Goal: Use online tool/utility: Utilize a website feature to perform a specific function

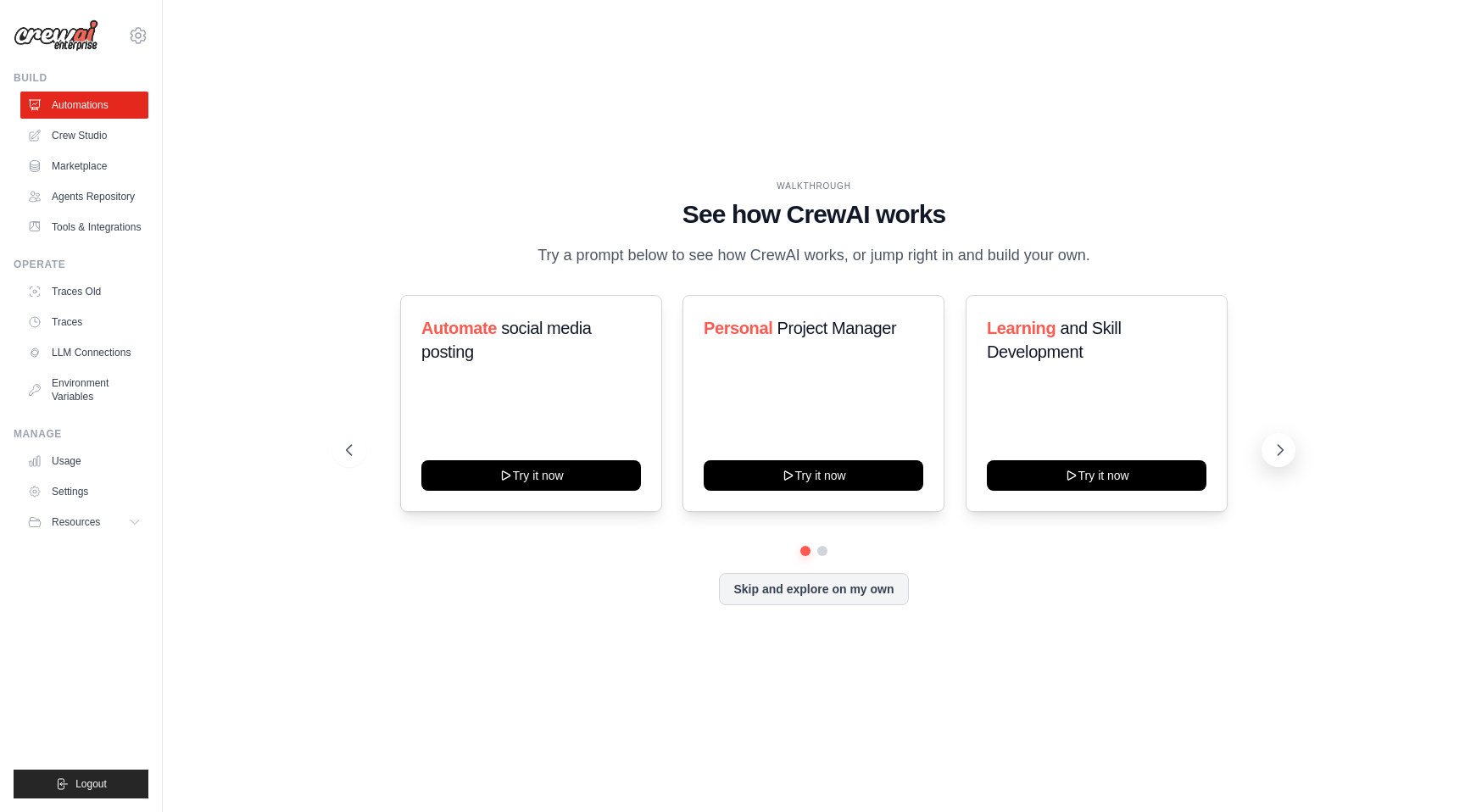
click at [1280, 446] on icon at bounding box center [1280, 450] width 17 height 17
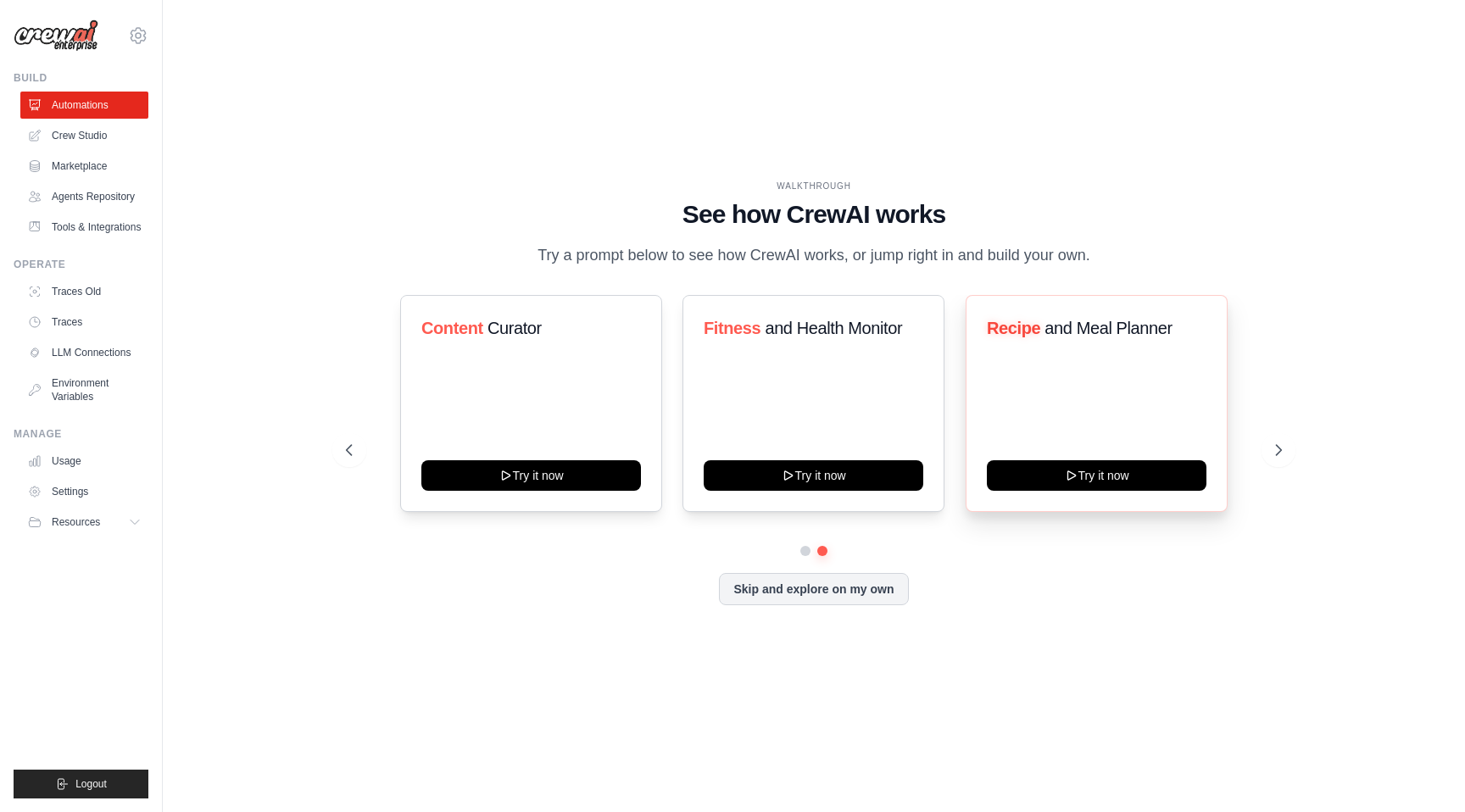
click at [1143, 341] on div "Recipe and Meal Planner" at bounding box center [1096, 334] width 219 height 37
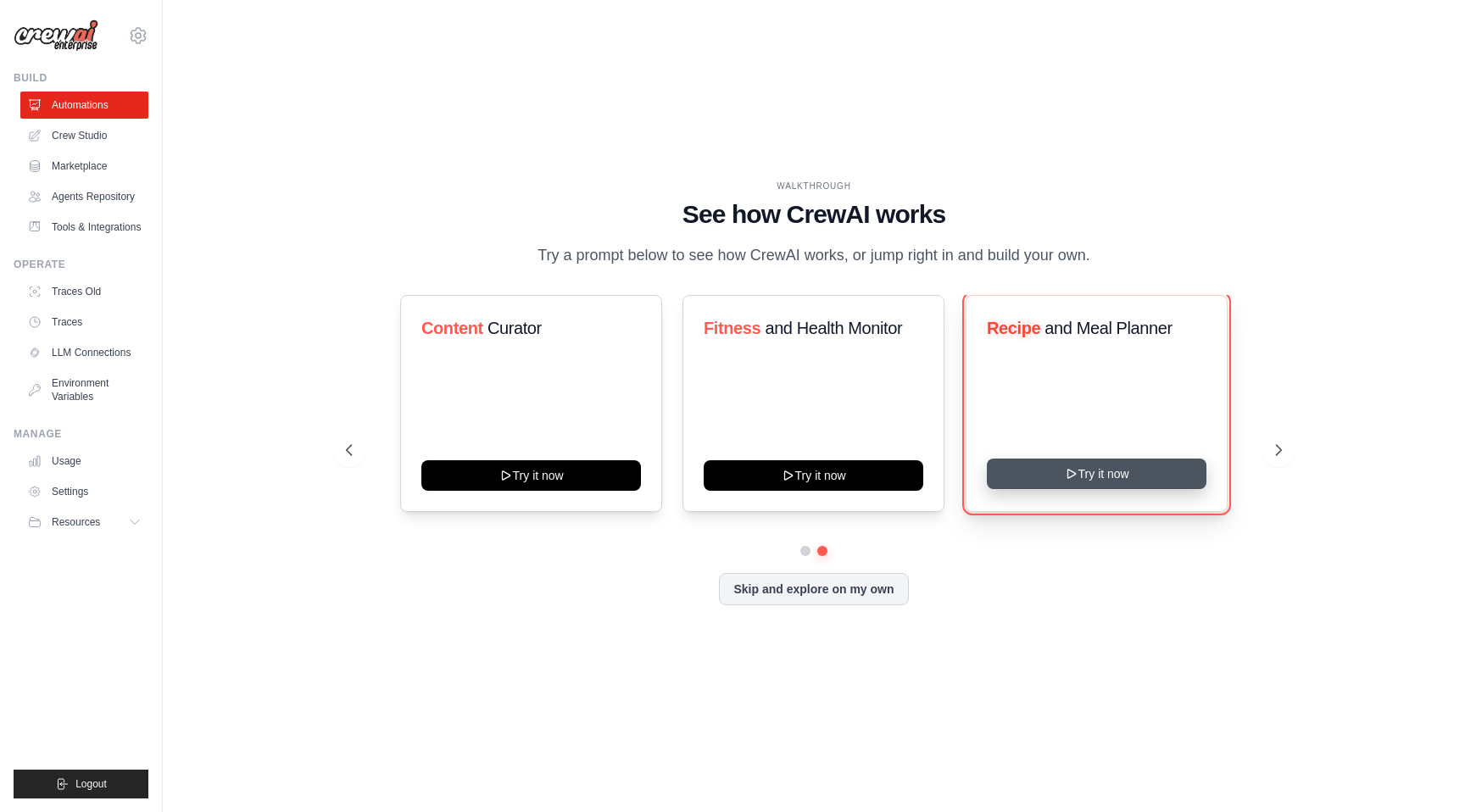
click at [1133, 478] on button "Try it now" at bounding box center [1096, 473] width 219 height 31
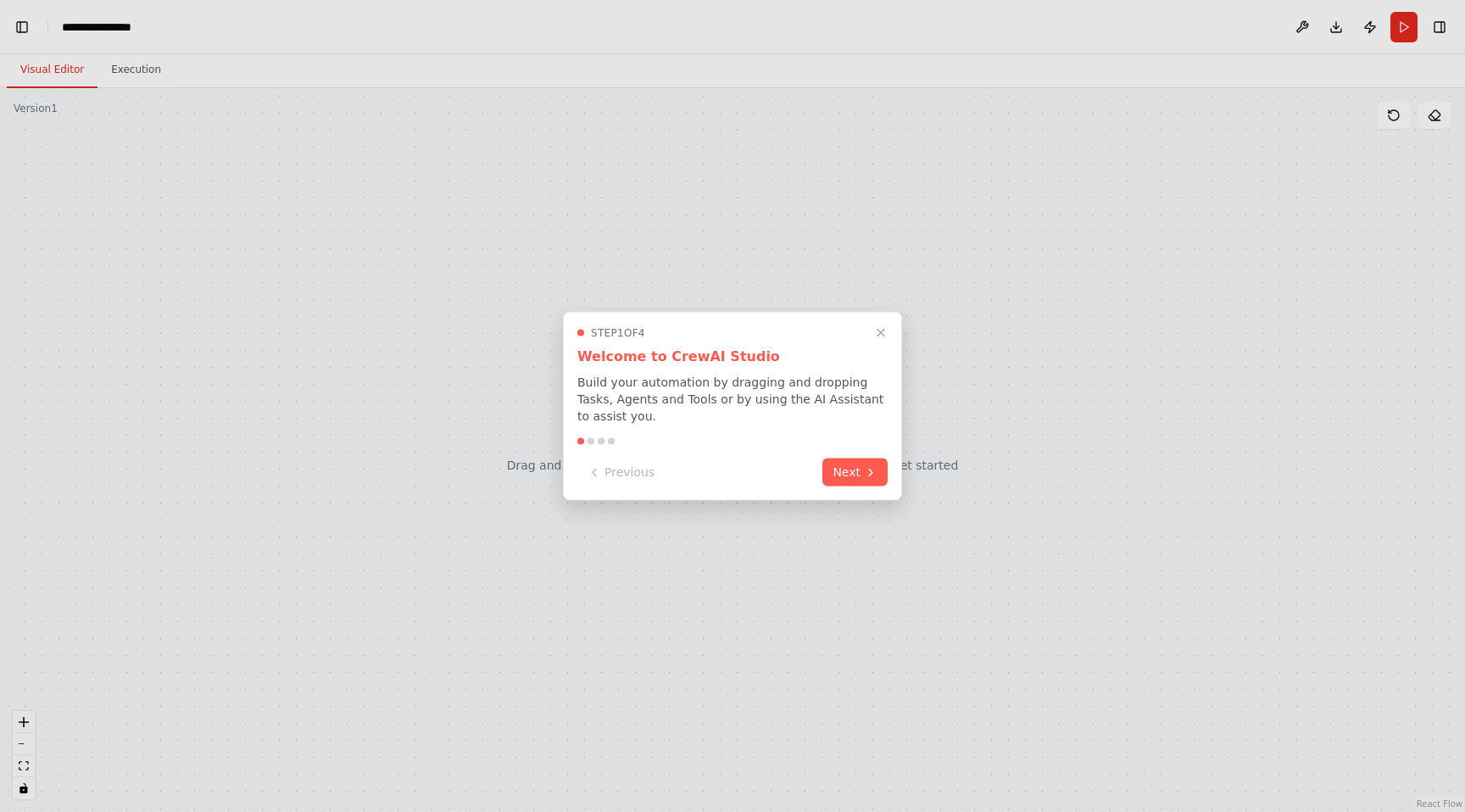
scroll to position [2104, 0]
click at [856, 473] on button "Next" at bounding box center [855, 470] width 65 height 28
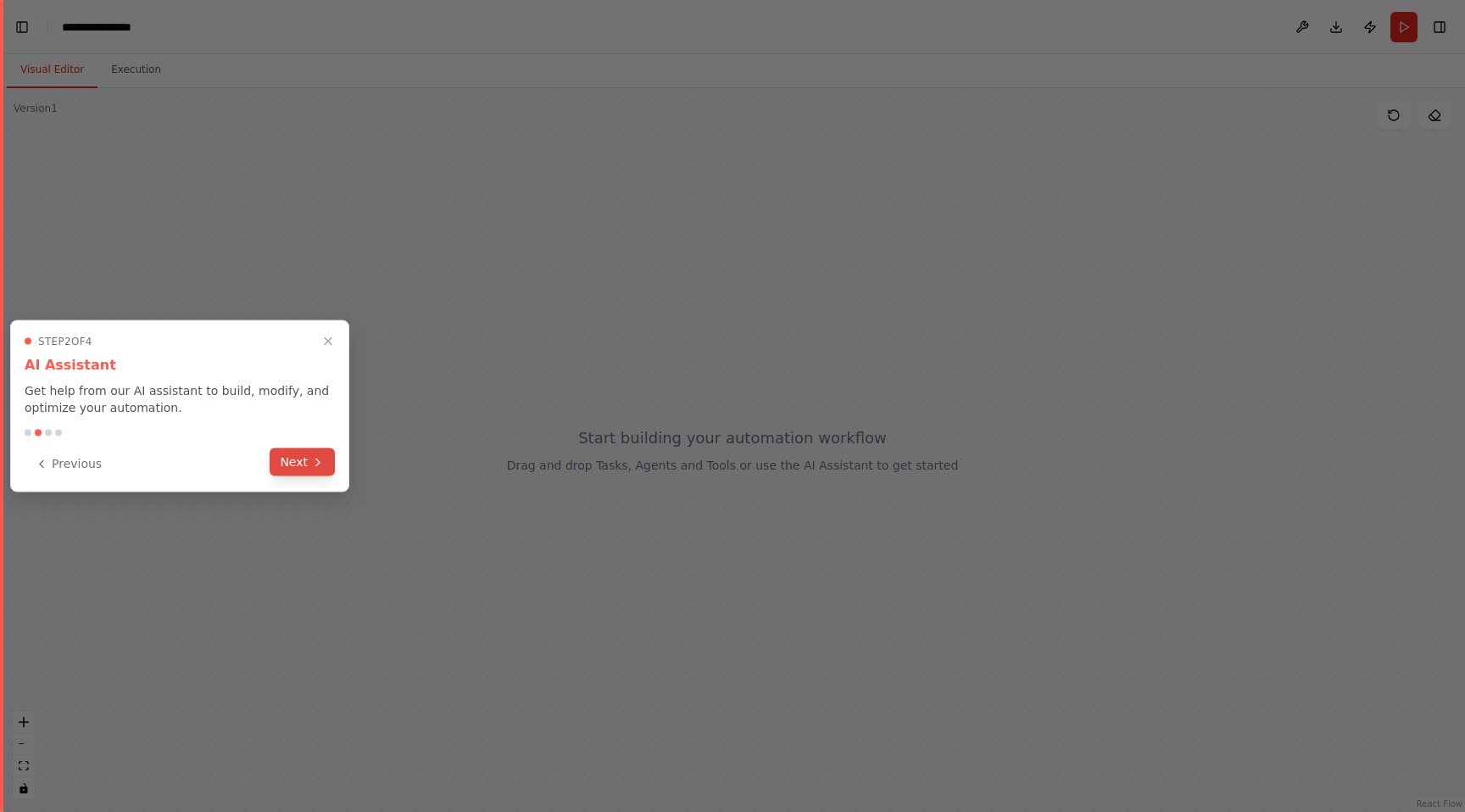
click at [323, 452] on button "Next" at bounding box center [302, 462] width 65 height 28
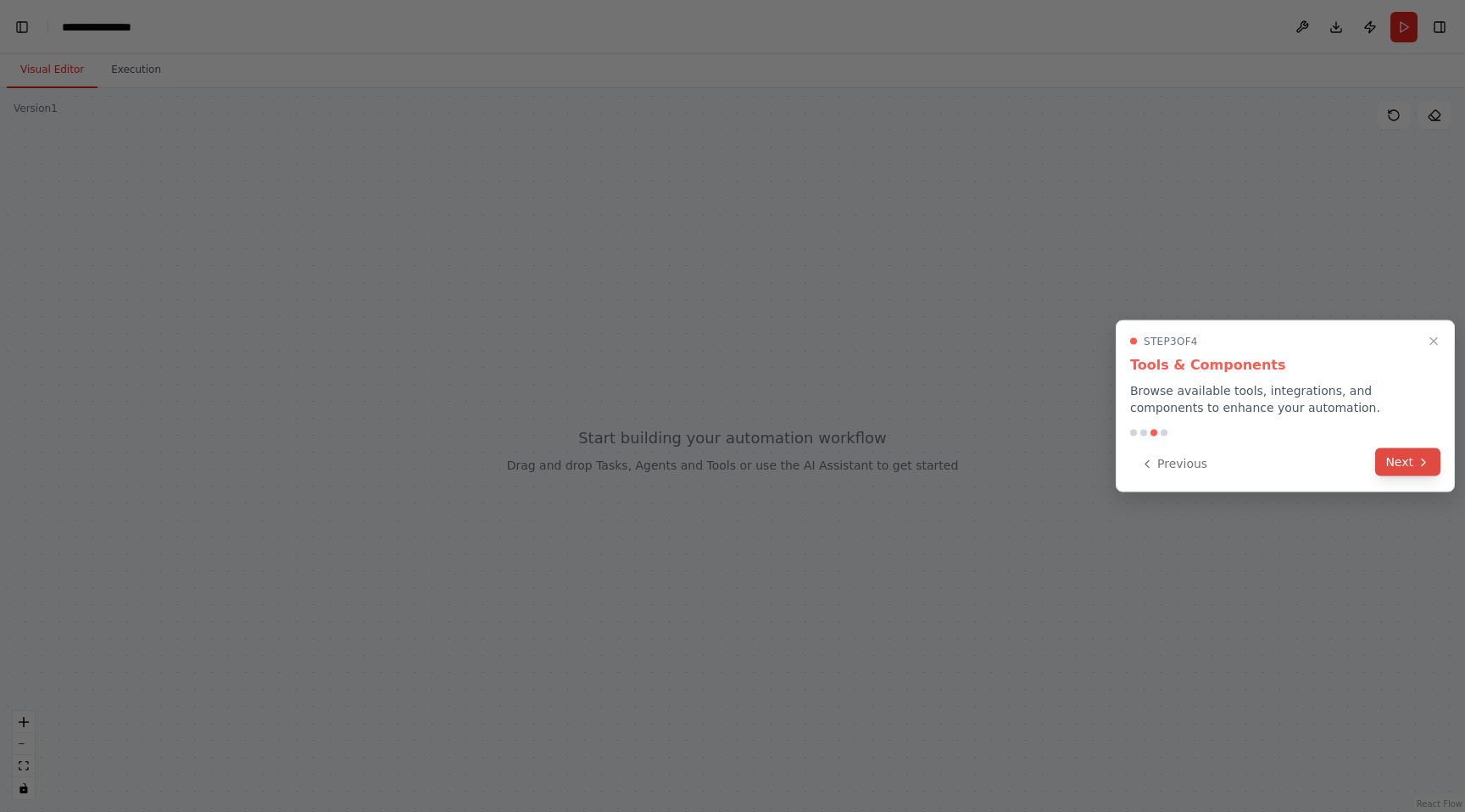
click at [1415, 463] on button "Next" at bounding box center [1408, 462] width 65 height 28
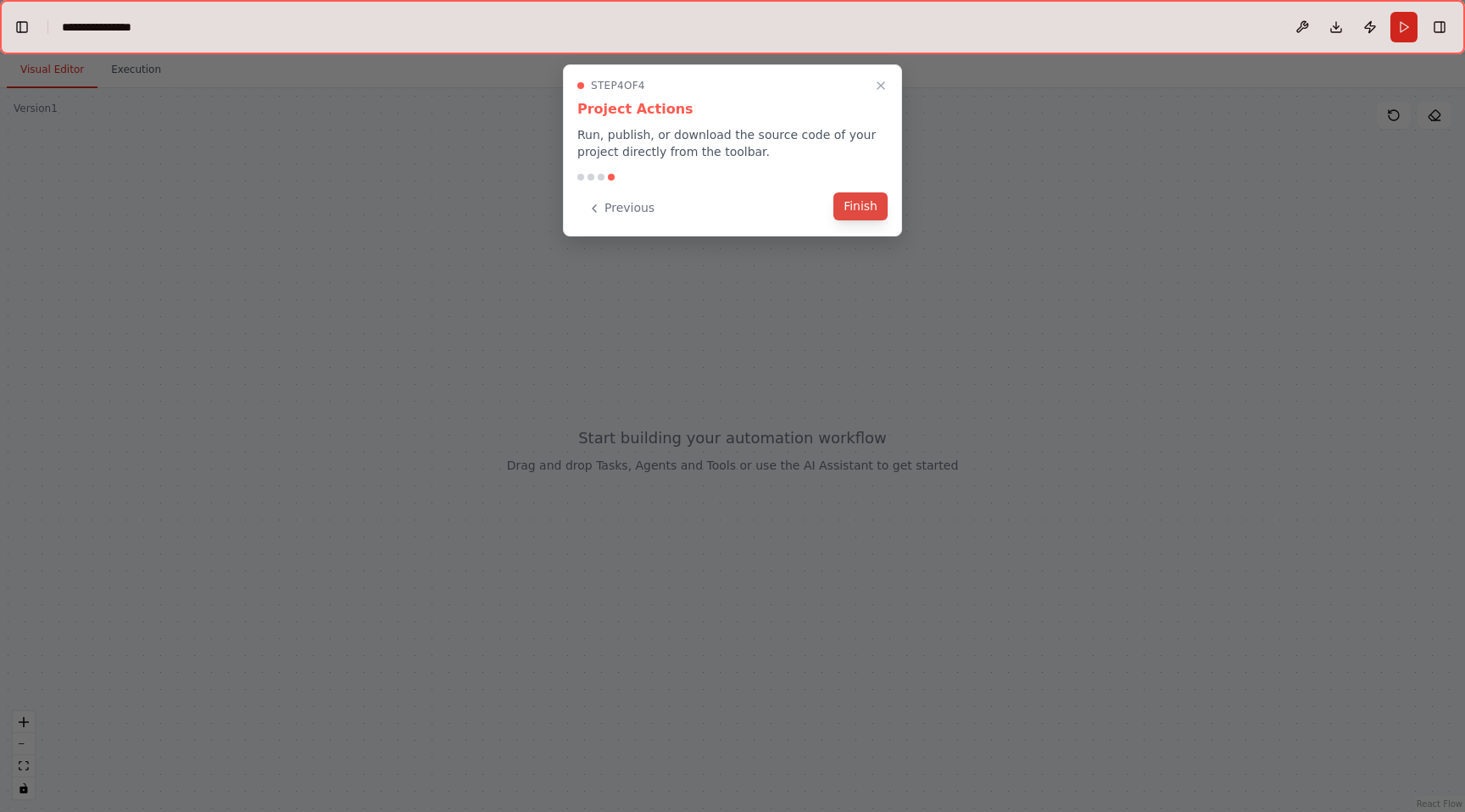
scroll to position [5364, 0]
click at [873, 208] on button "Finish" at bounding box center [860, 206] width 55 height 28
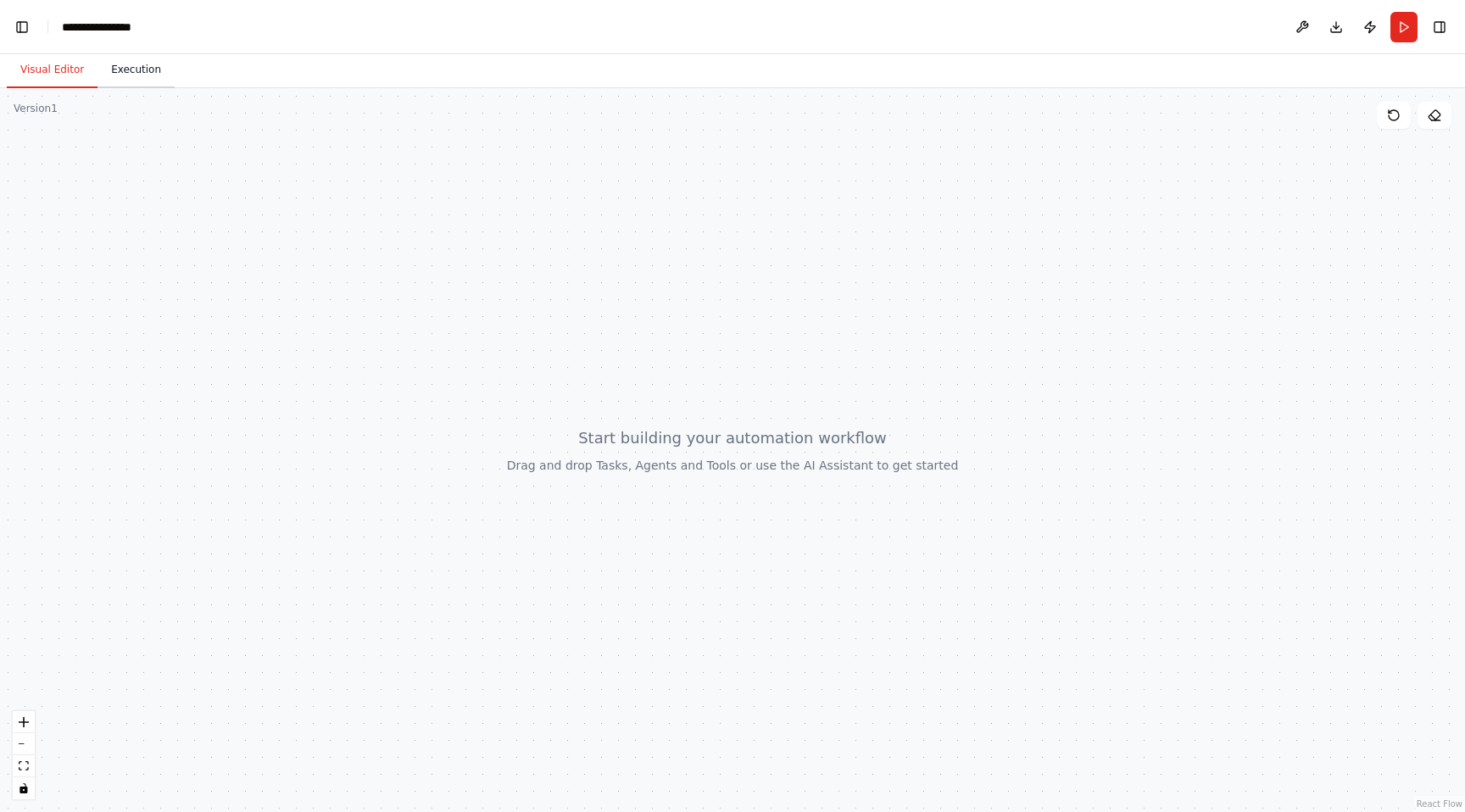
click at [143, 75] on button "Execution" at bounding box center [136, 70] width 78 height 35
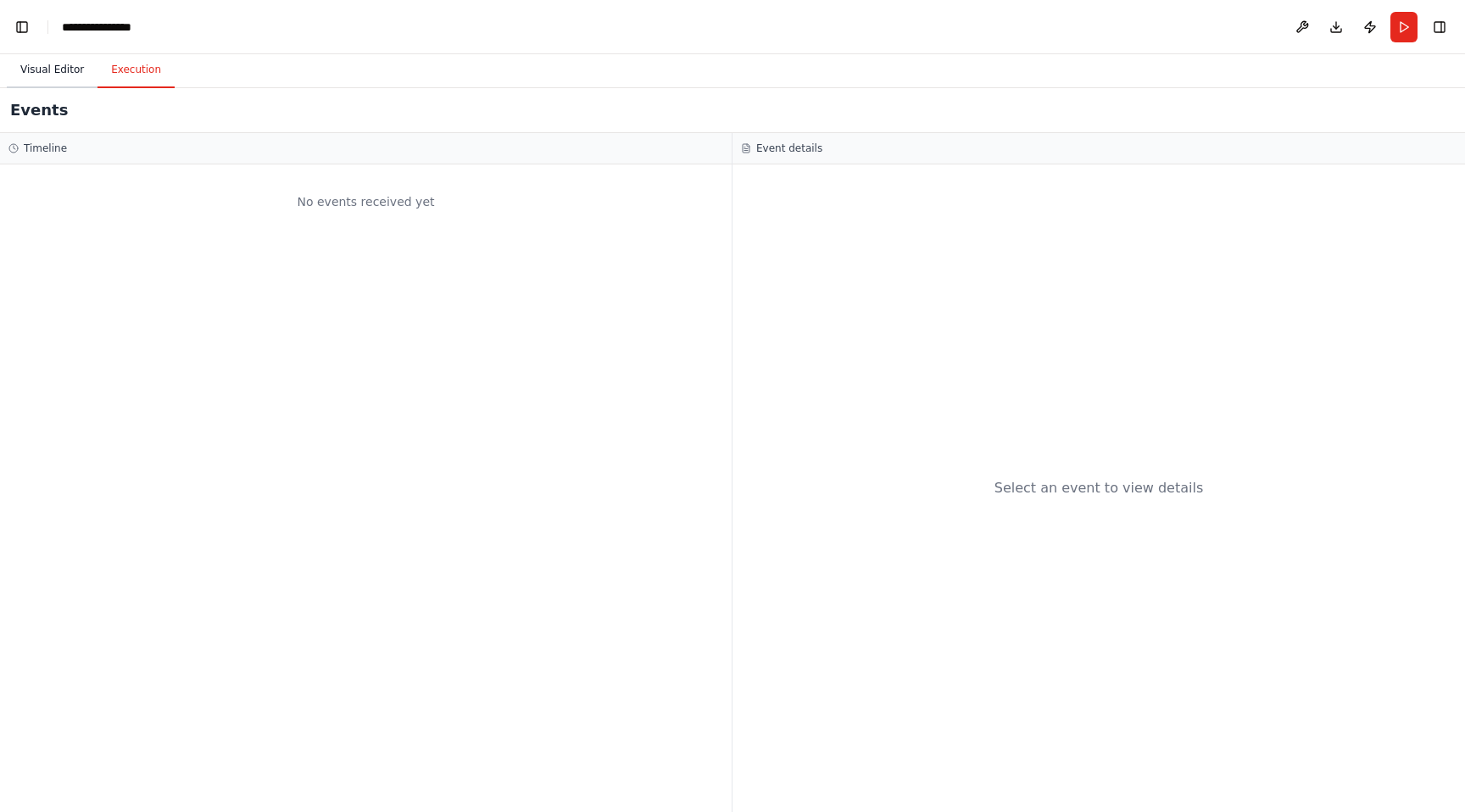
click at [53, 79] on button "Visual Editor" at bounding box center [52, 70] width 91 height 35
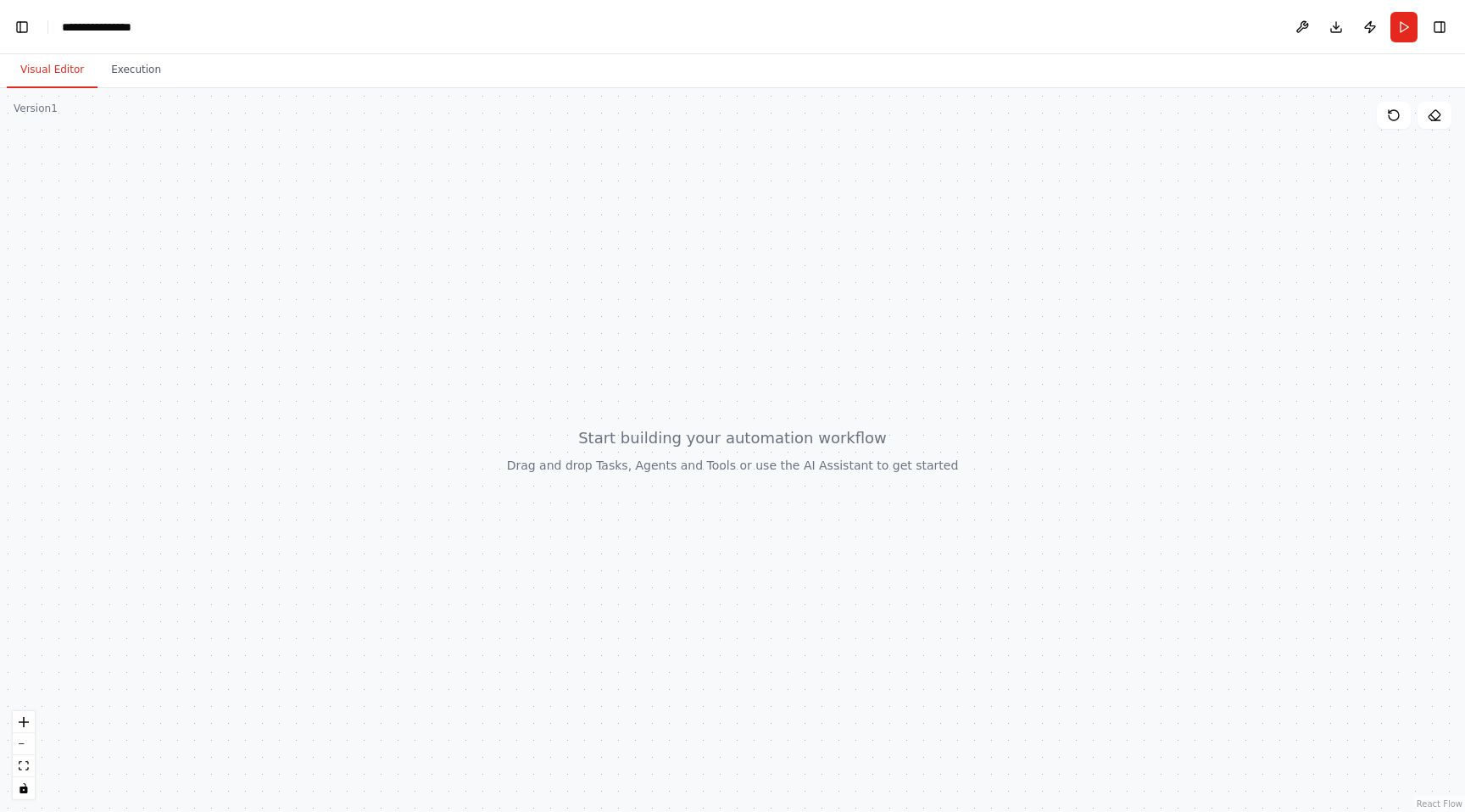
scroll to position [7107, 0]
click at [1401, 26] on button "Run" at bounding box center [1404, 27] width 27 height 31
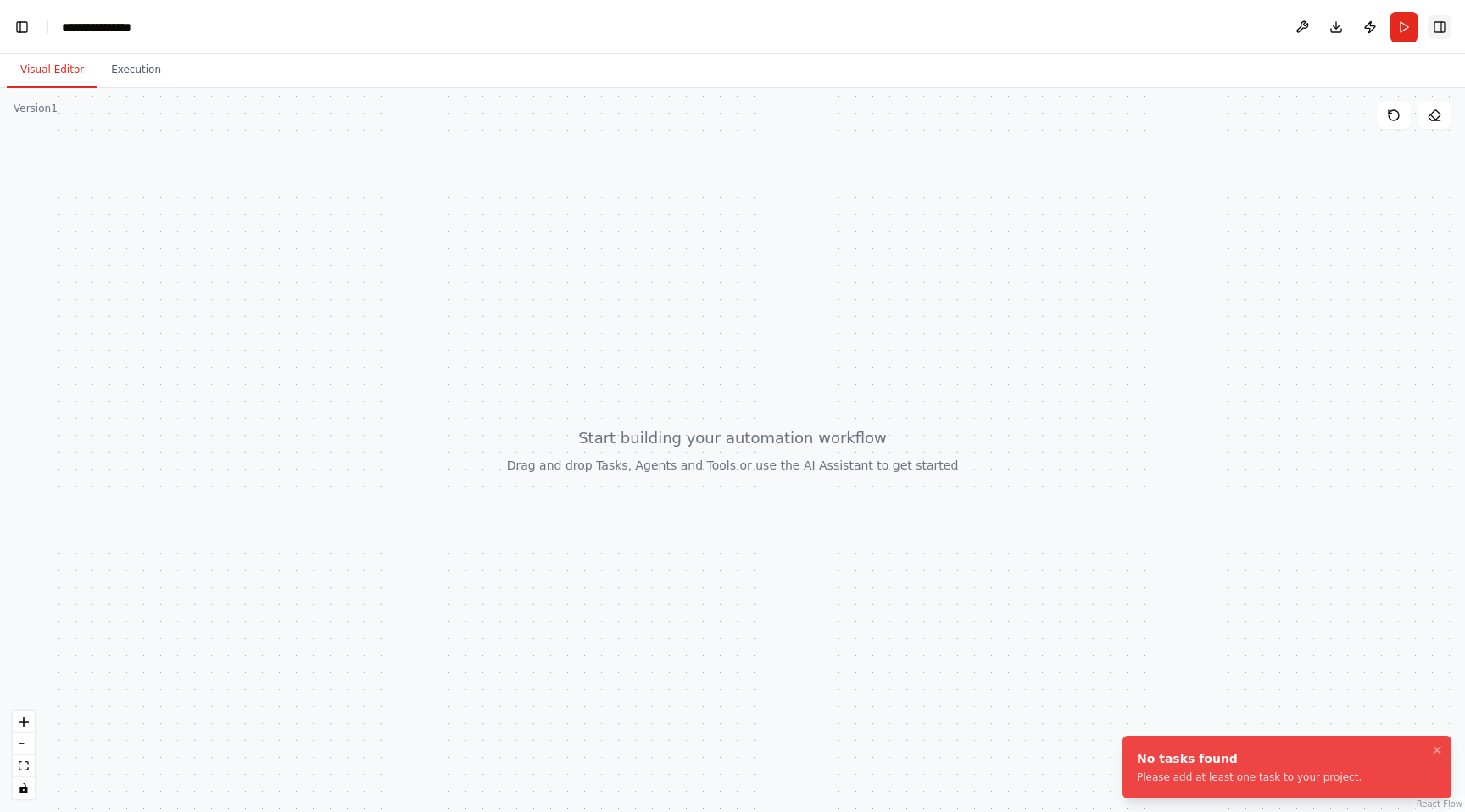
scroll to position [8460, 0]
click at [1438, 25] on button "Toggle Right Sidebar" at bounding box center [1439, 27] width 24 height 24
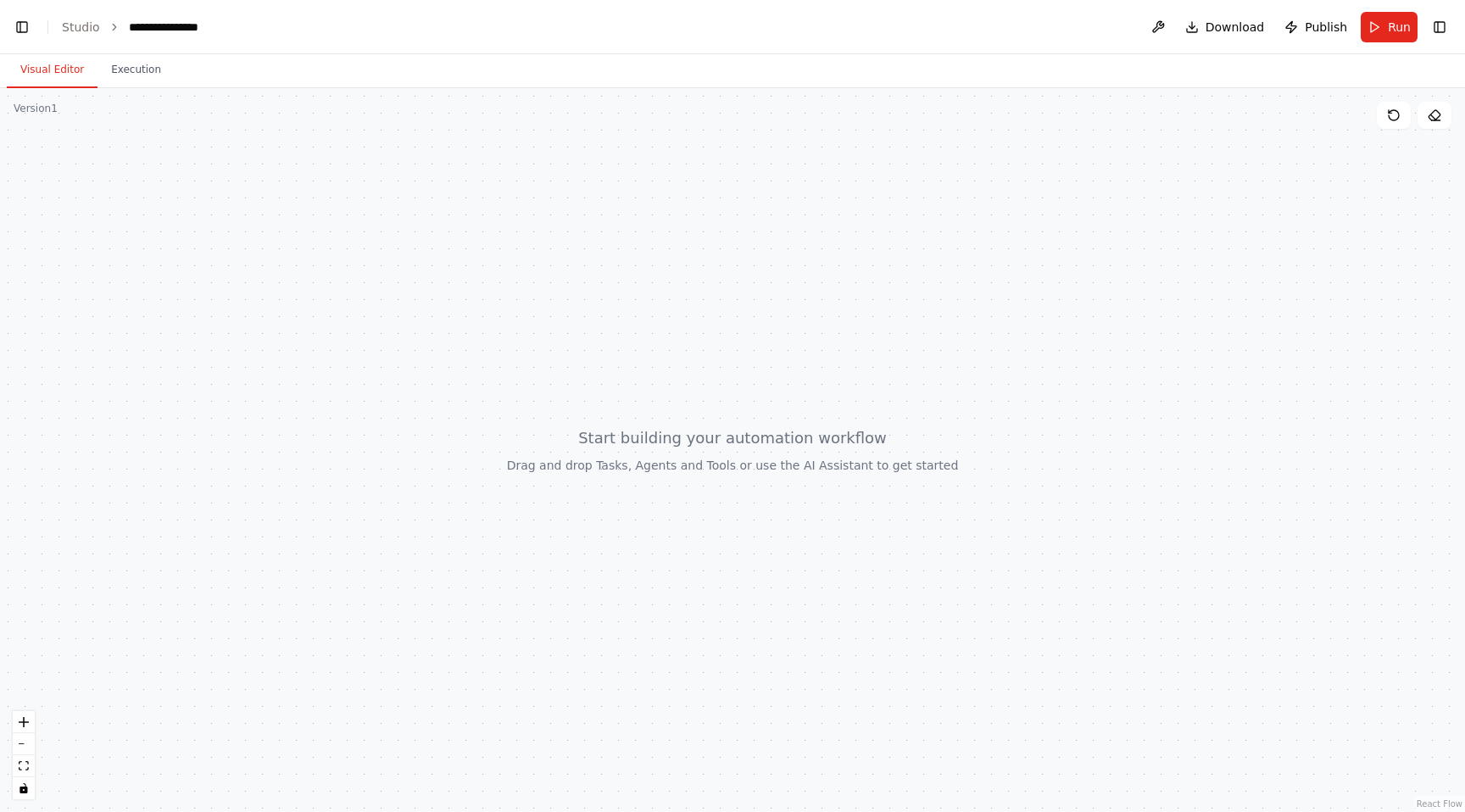
scroll to position [8717, 0]
click at [136, 184] on div at bounding box center [732, 450] width 1465 height 723
click at [1167, 24] on button at bounding box center [1158, 27] width 27 height 31
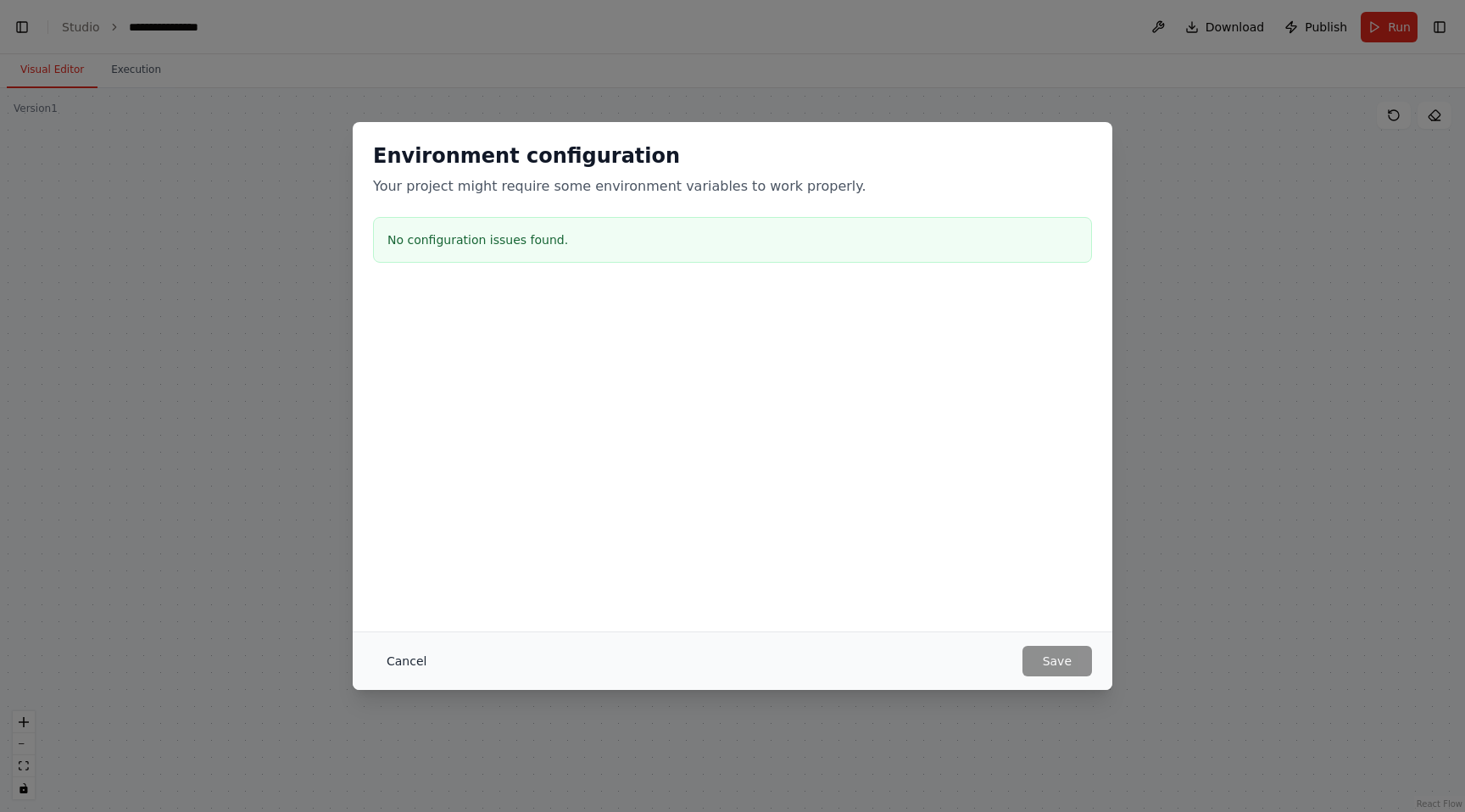
click at [398, 665] on button "Cancel" at bounding box center [407, 661] width 67 height 31
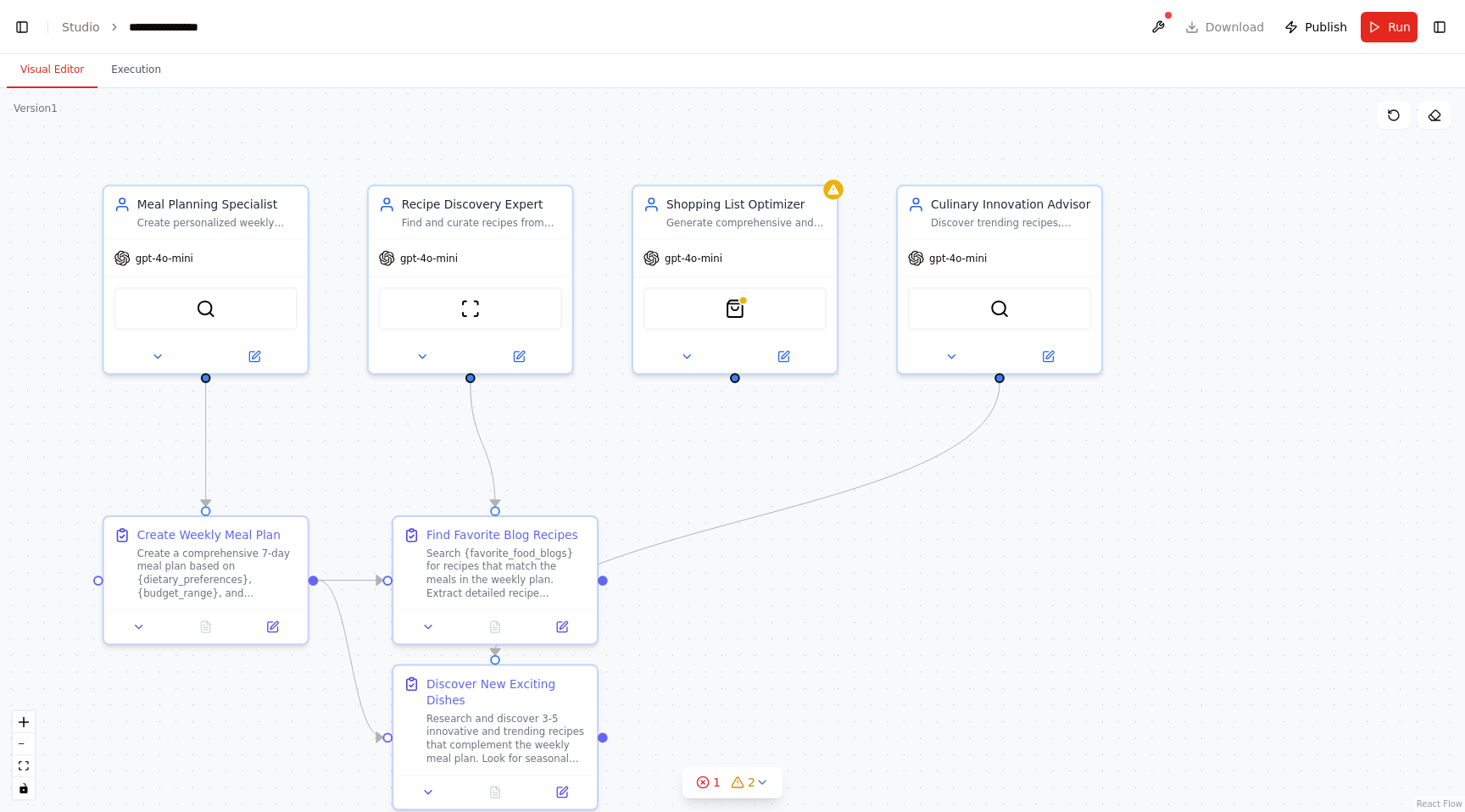
scroll to position [12937, 0]
click at [185, 262] on div "gpt-4o-mini" at bounding box center [153, 255] width 78 height 17
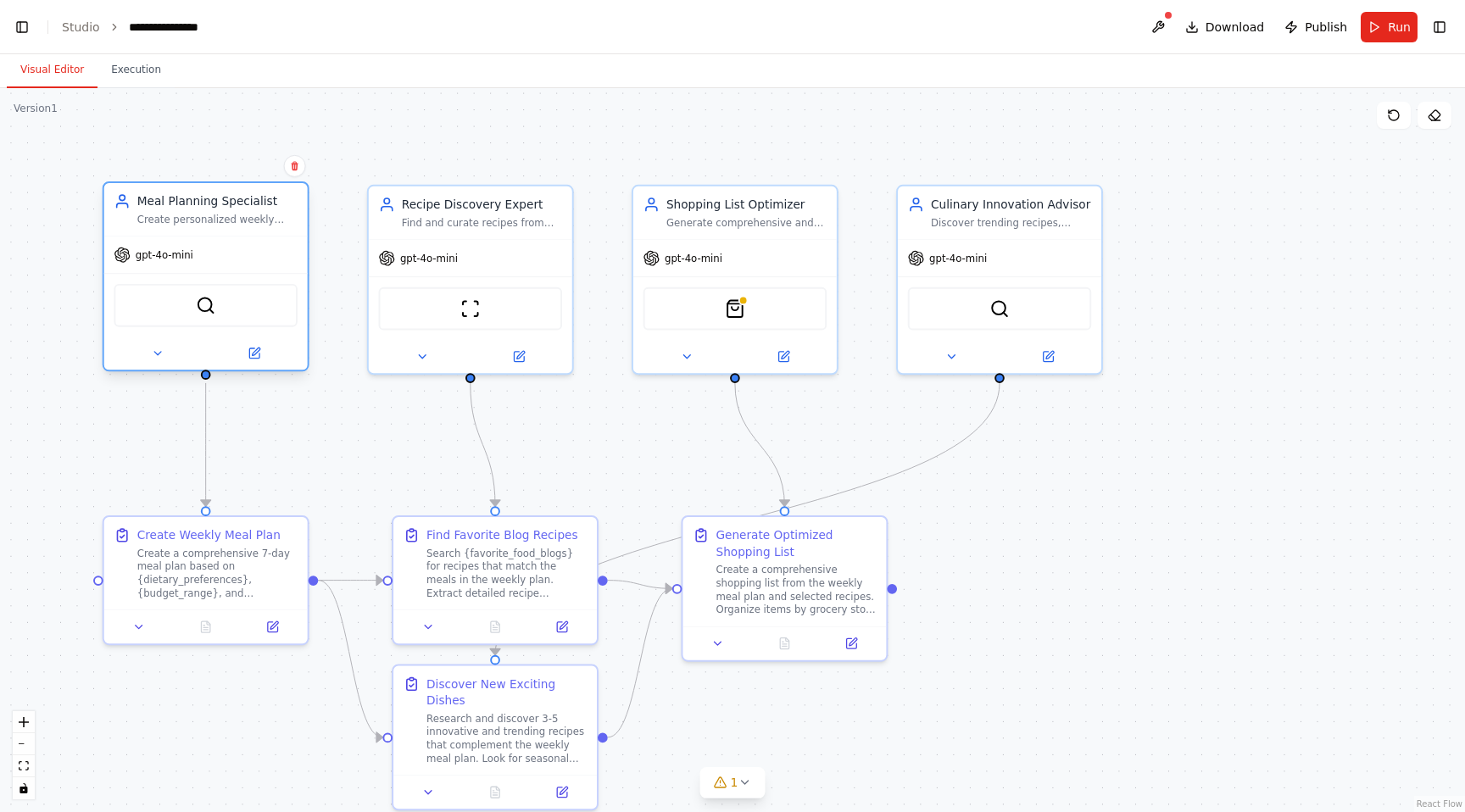
scroll to position [13998, 0]
click at [160, 256] on span "gpt-4o-mini" at bounding box center [165, 255] width 57 height 13
click at [253, 355] on icon at bounding box center [255, 351] width 8 height 8
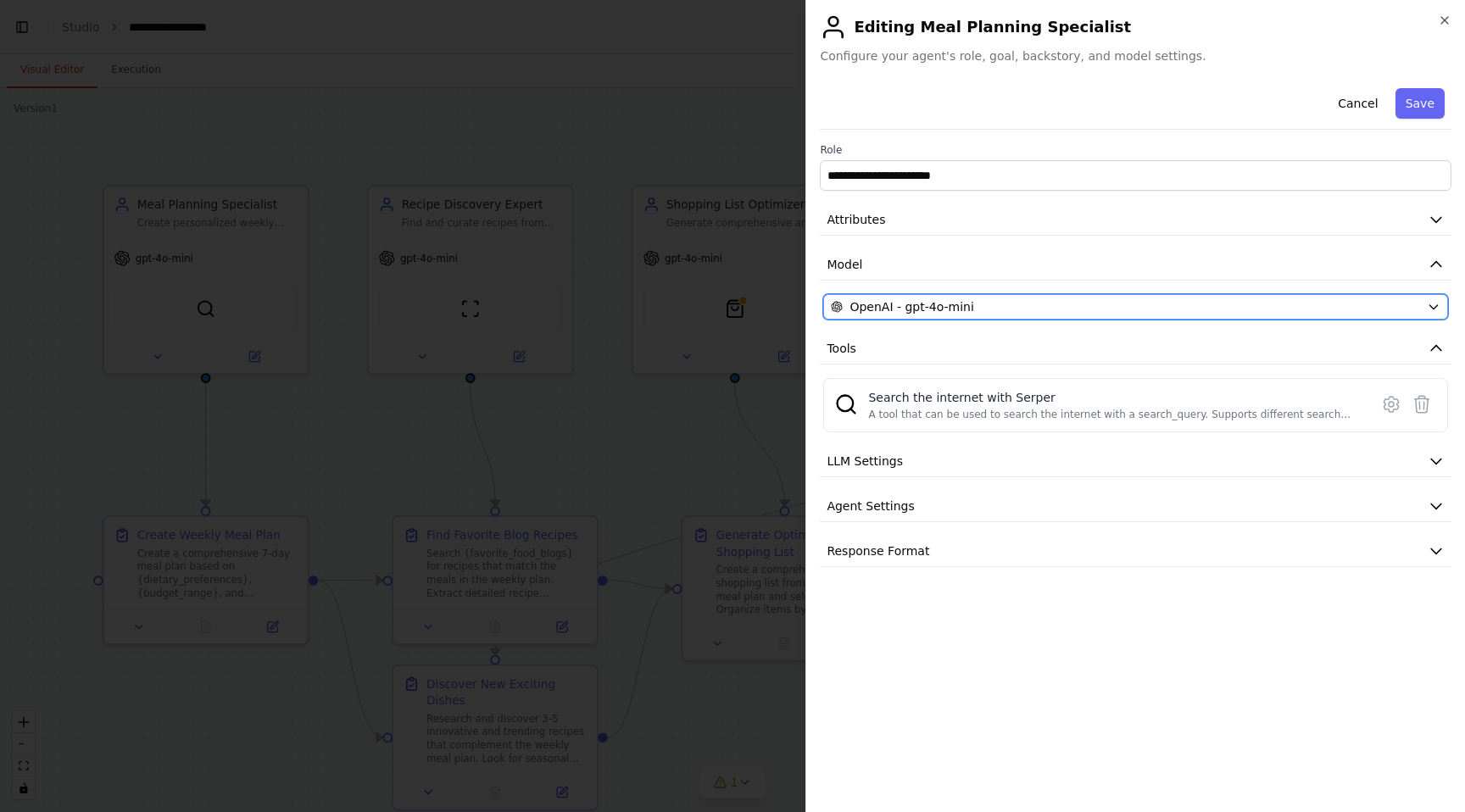
click at [1365, 296] on button "OpenAI - gpt-4o-mini" at bounding box center [1135, 306] width 625 height 26
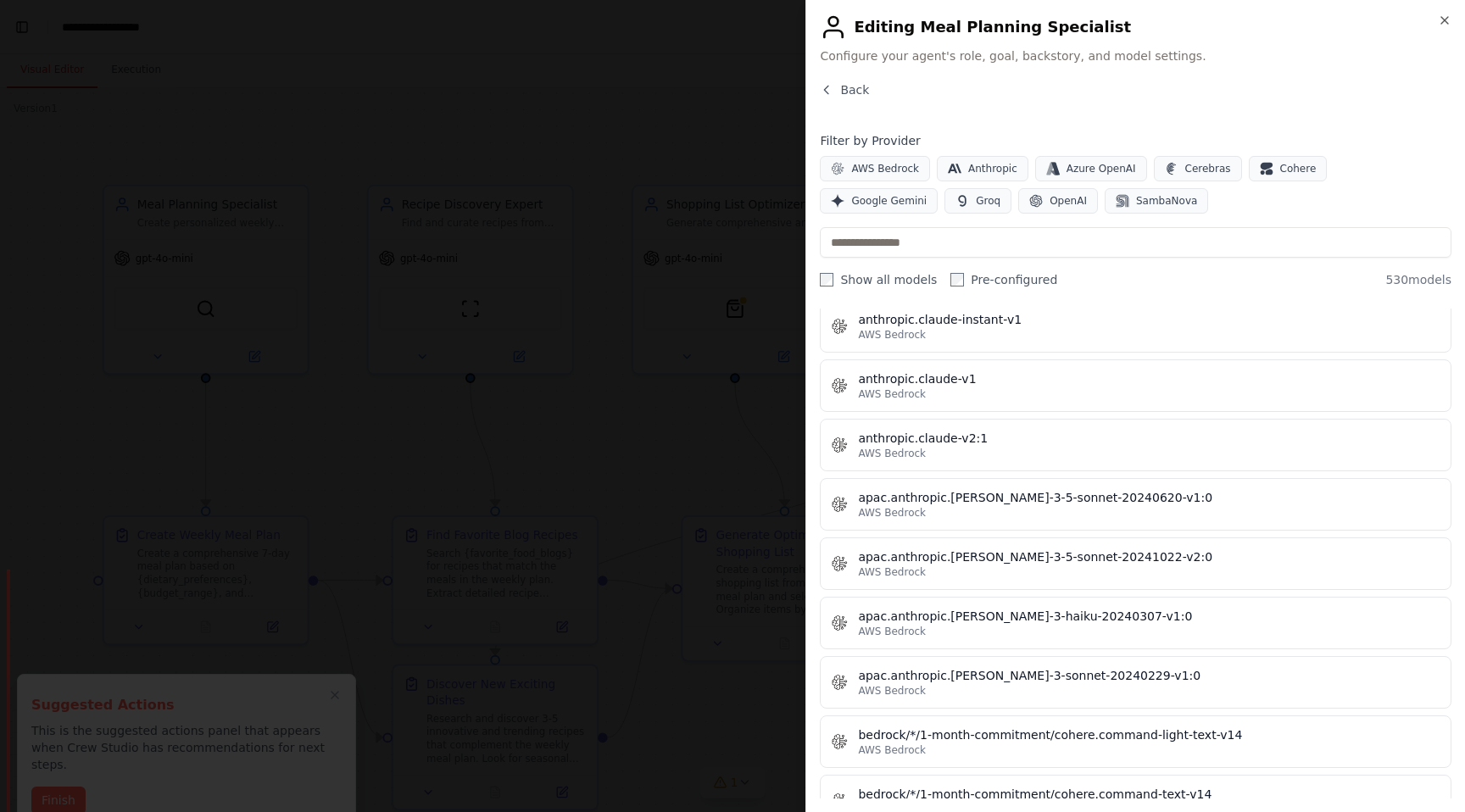
scroll to position [2182, 0]
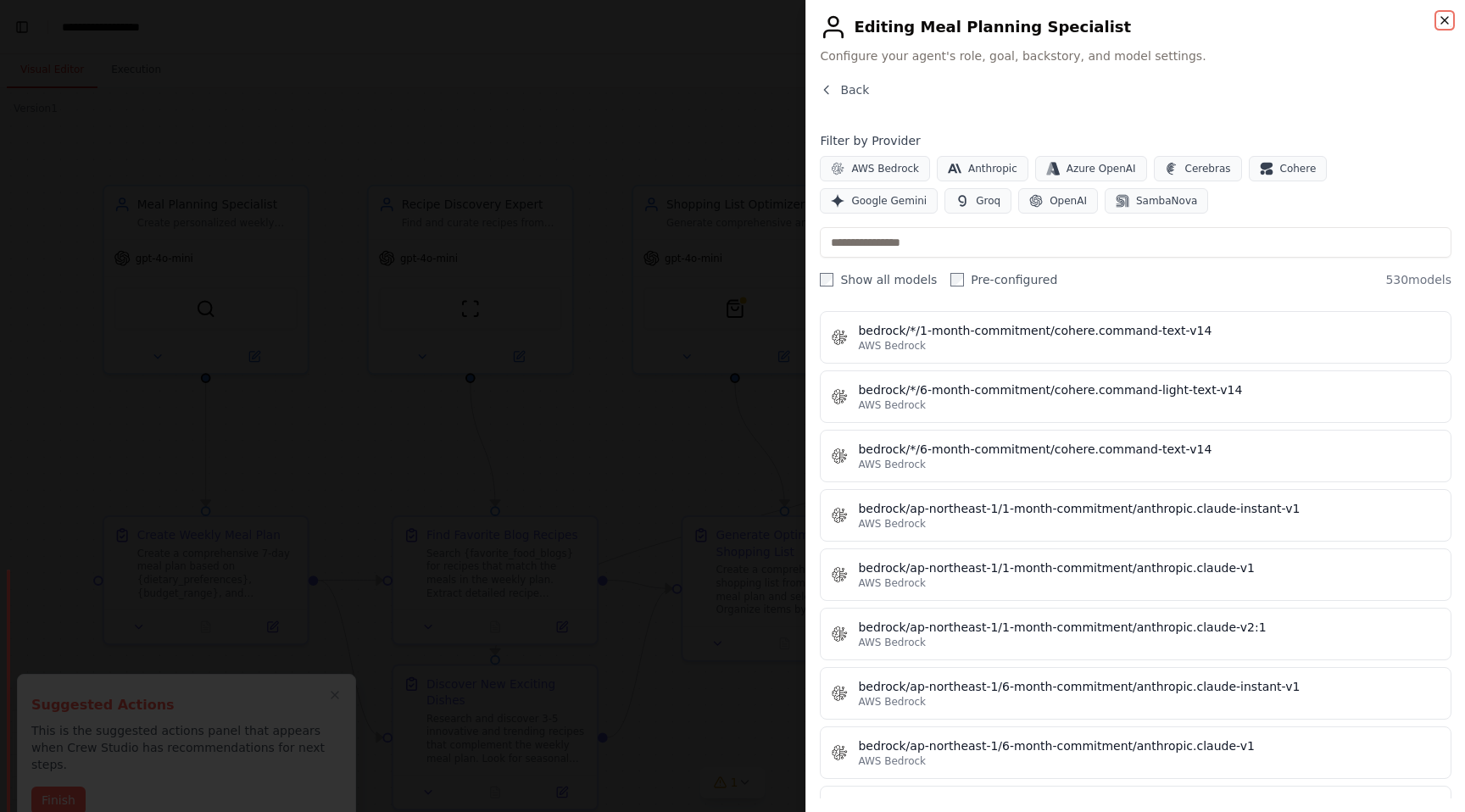
click at [1446, 23] on icon "button" at bounding box center [1444, 20] width 13 height 13
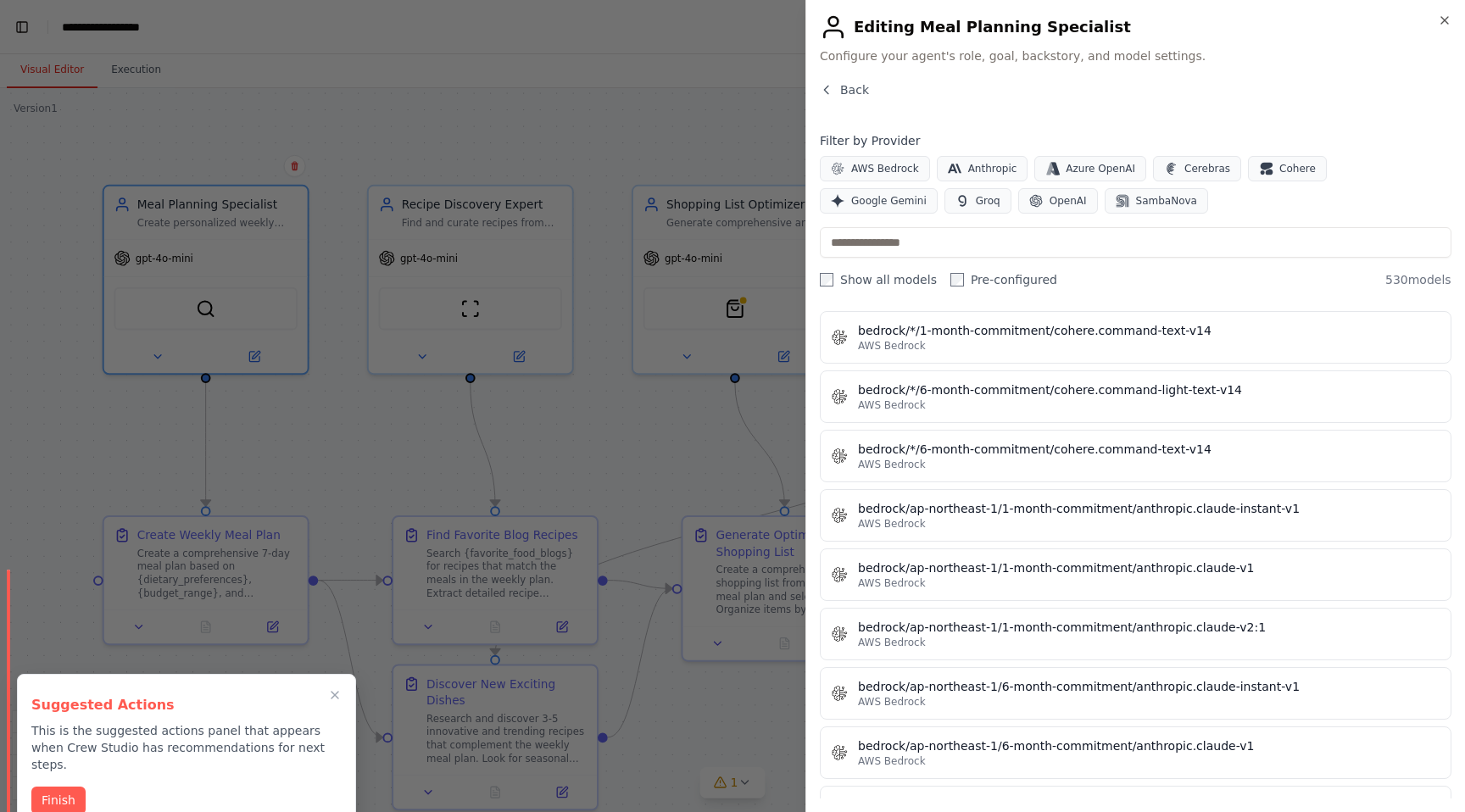
scroll to position [0, 21]
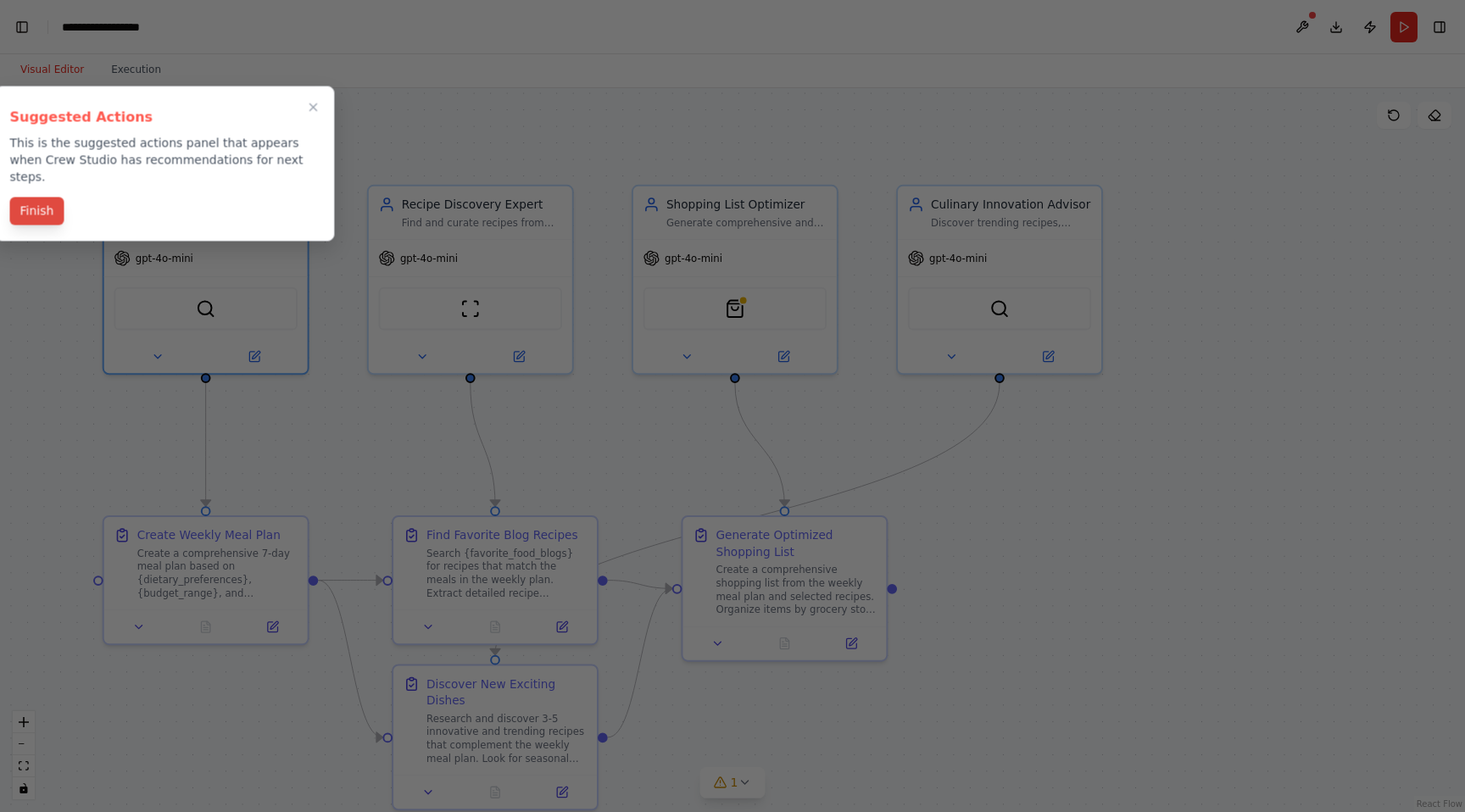
click at [38, 197] on button "Finish" at bounding box center [37, 210] width 55 height 28
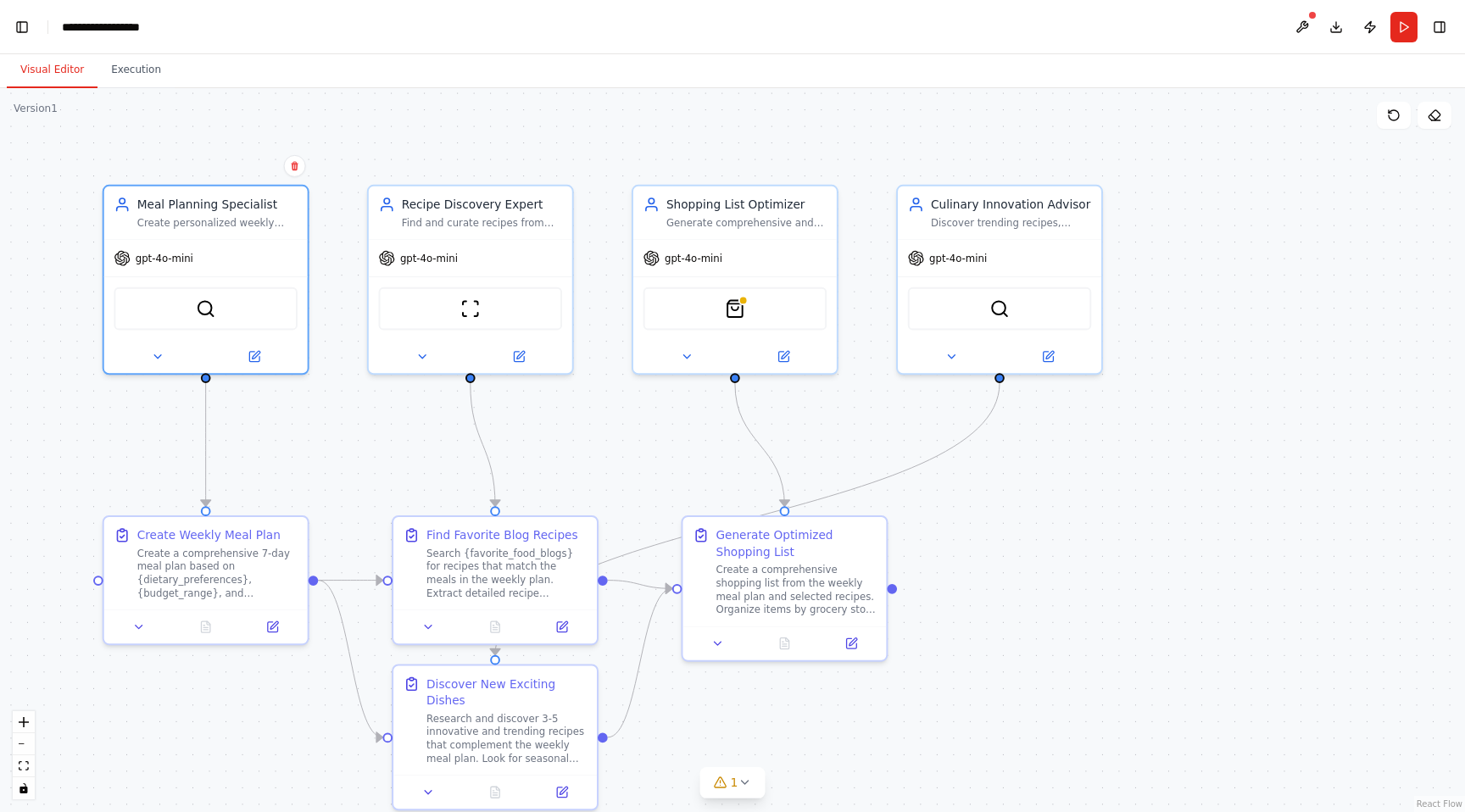
scroll to position [42459, 0]
click at [1403, 25] on button "Run" at bounding box center [1404, 27] width 27 height 31
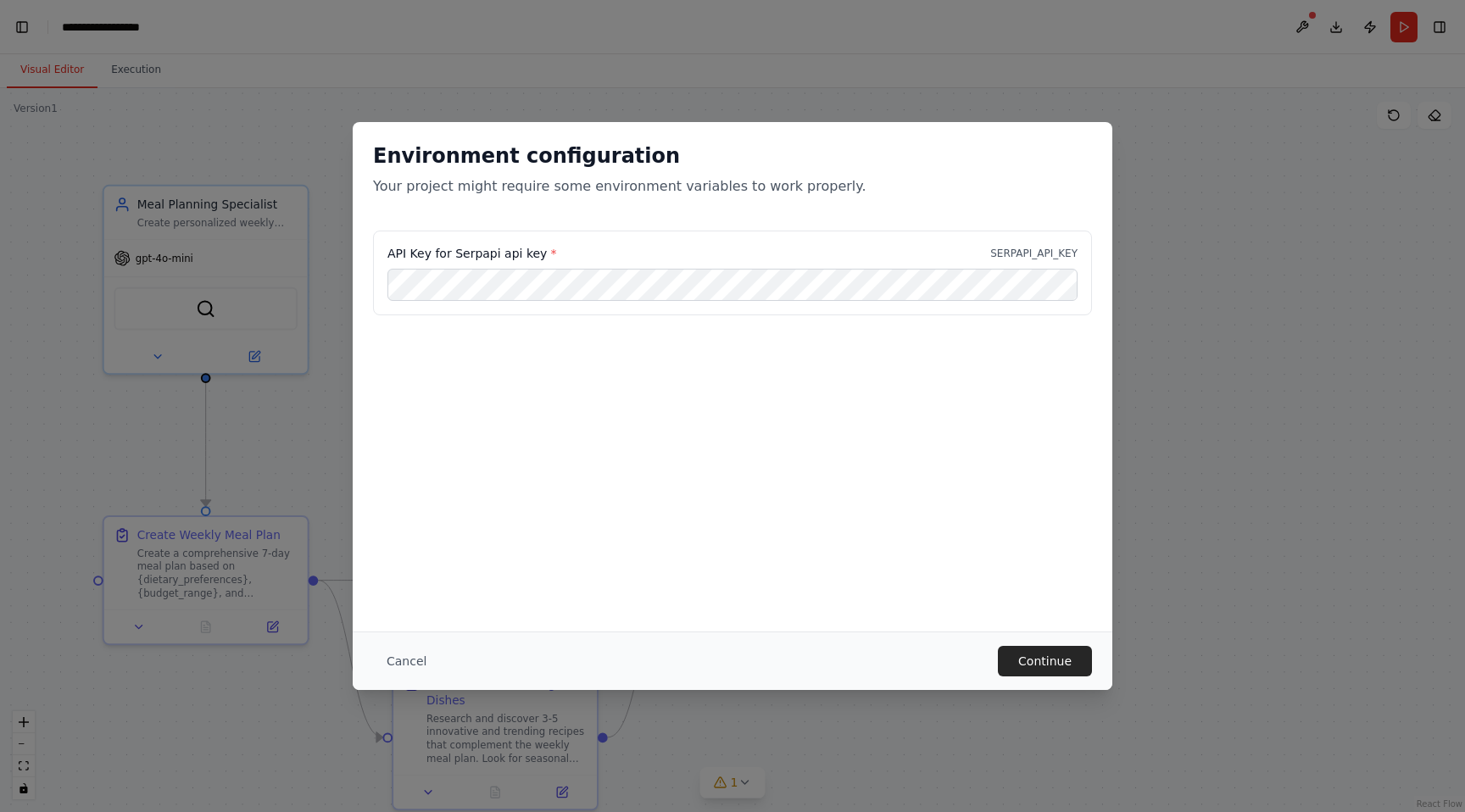
click at [943, 393] on div "API Key for Serpapi api key * SERPAPI_API_KEY" at bounding box center [732, 315] width 760 height 169
click at [1046, 659] on button "Continue" at bounding box center [1044, 661] width 94 height 31
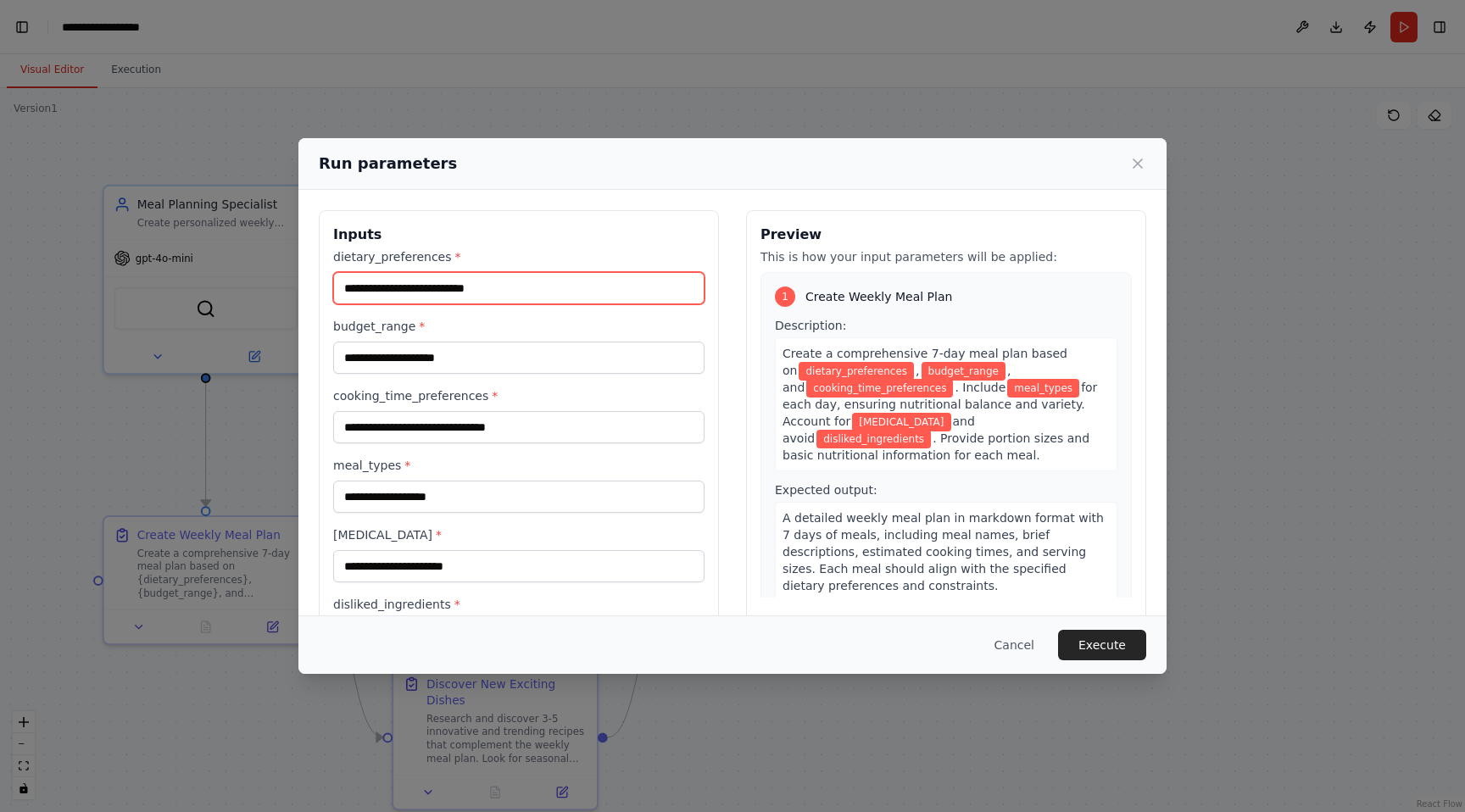
click at [495, 286] on input "dietary_preferences *" at bounding box center [519, 288] width 371 height 33
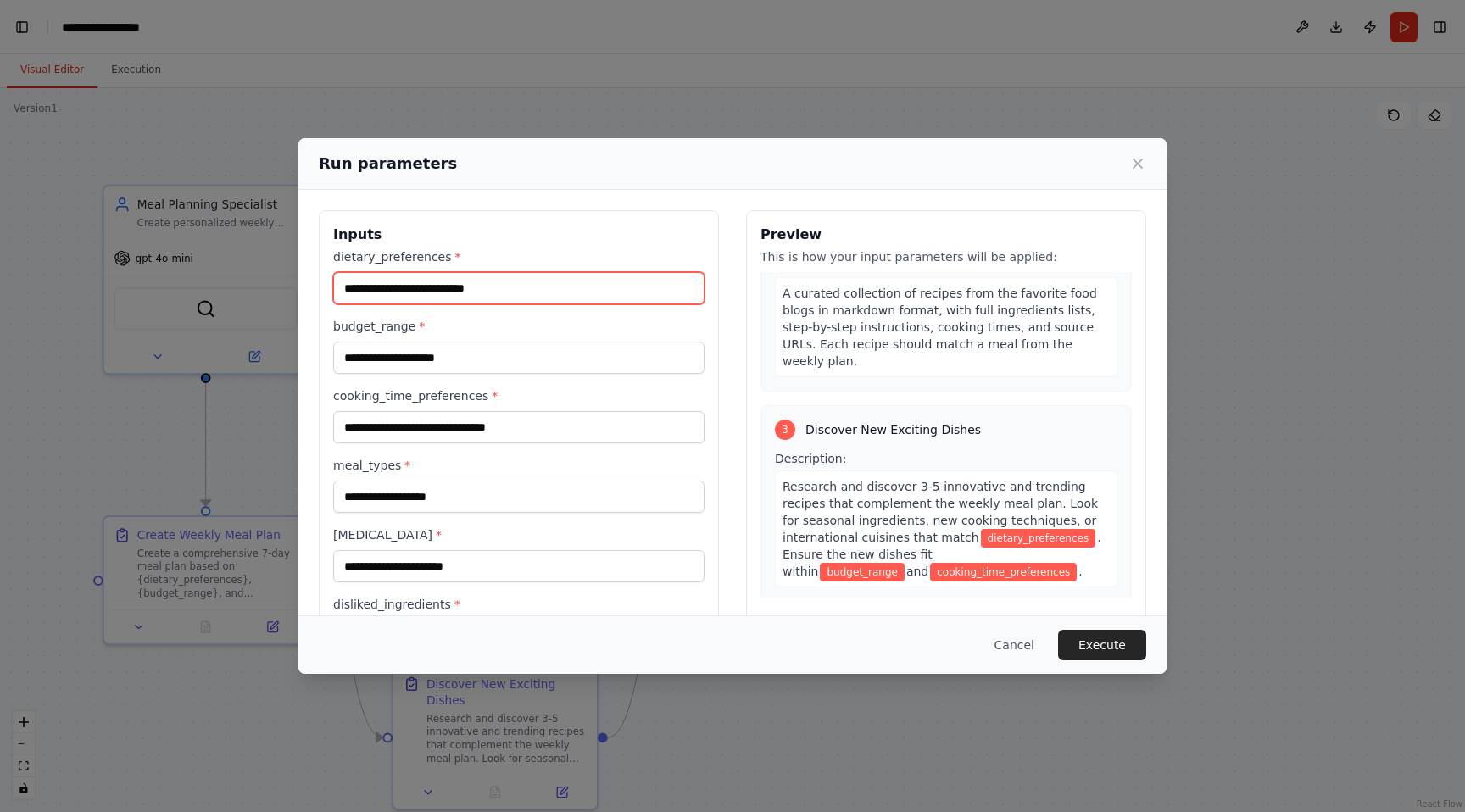
scroll to position [660, 0]
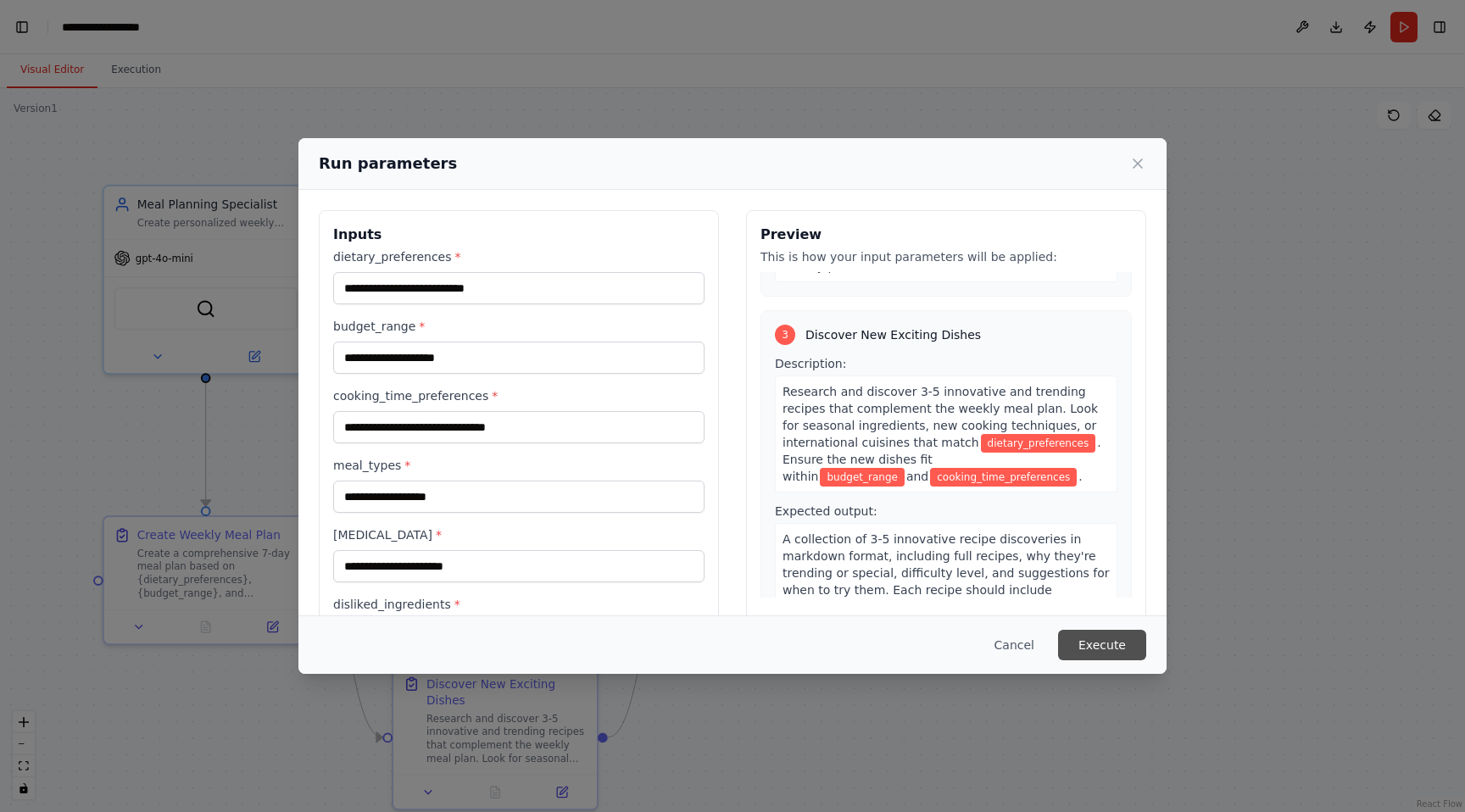
click at [1101, 644] on button "Execute" at bounding box center [1101, 645] width 88 height 31
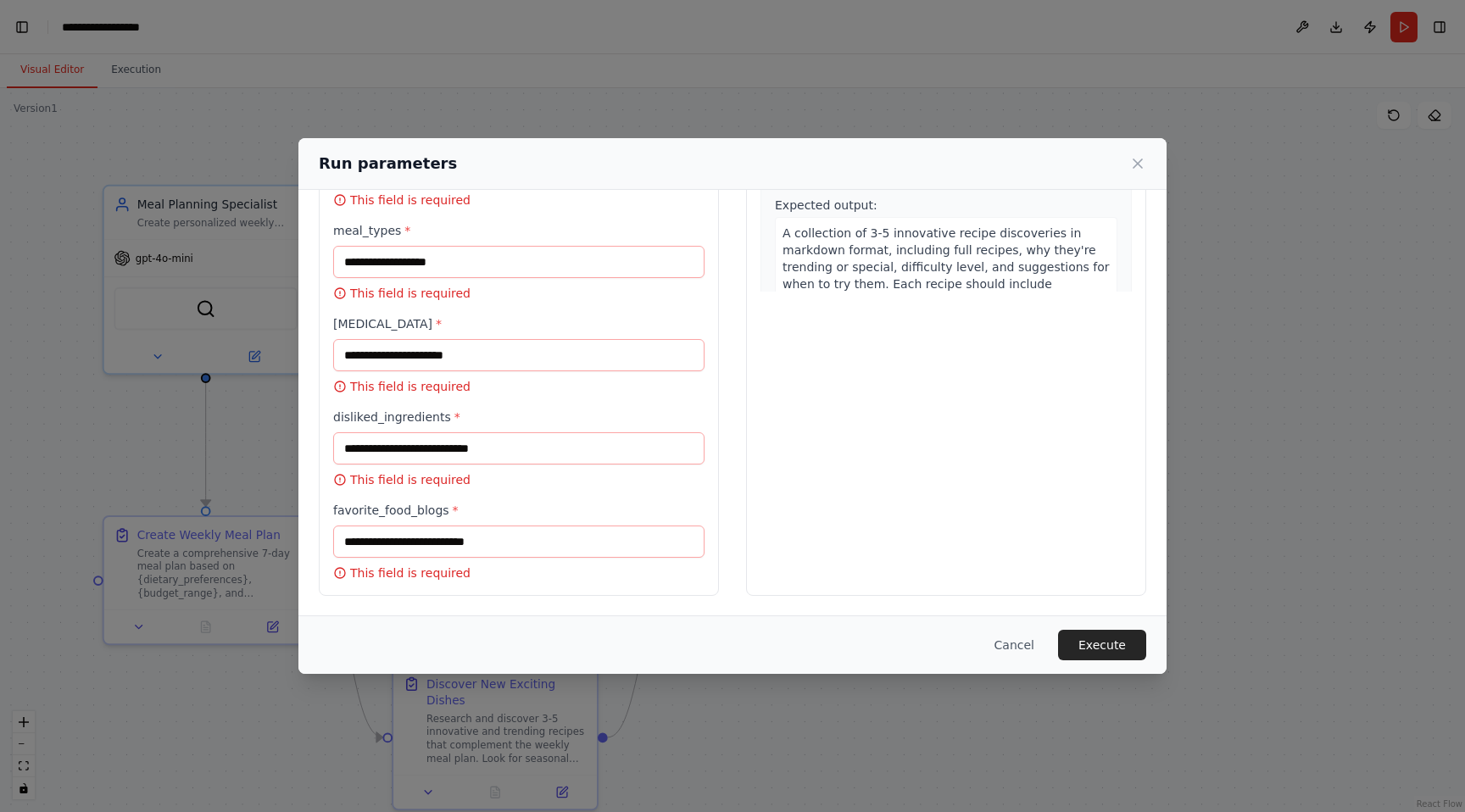
scroll to position [0, 0]
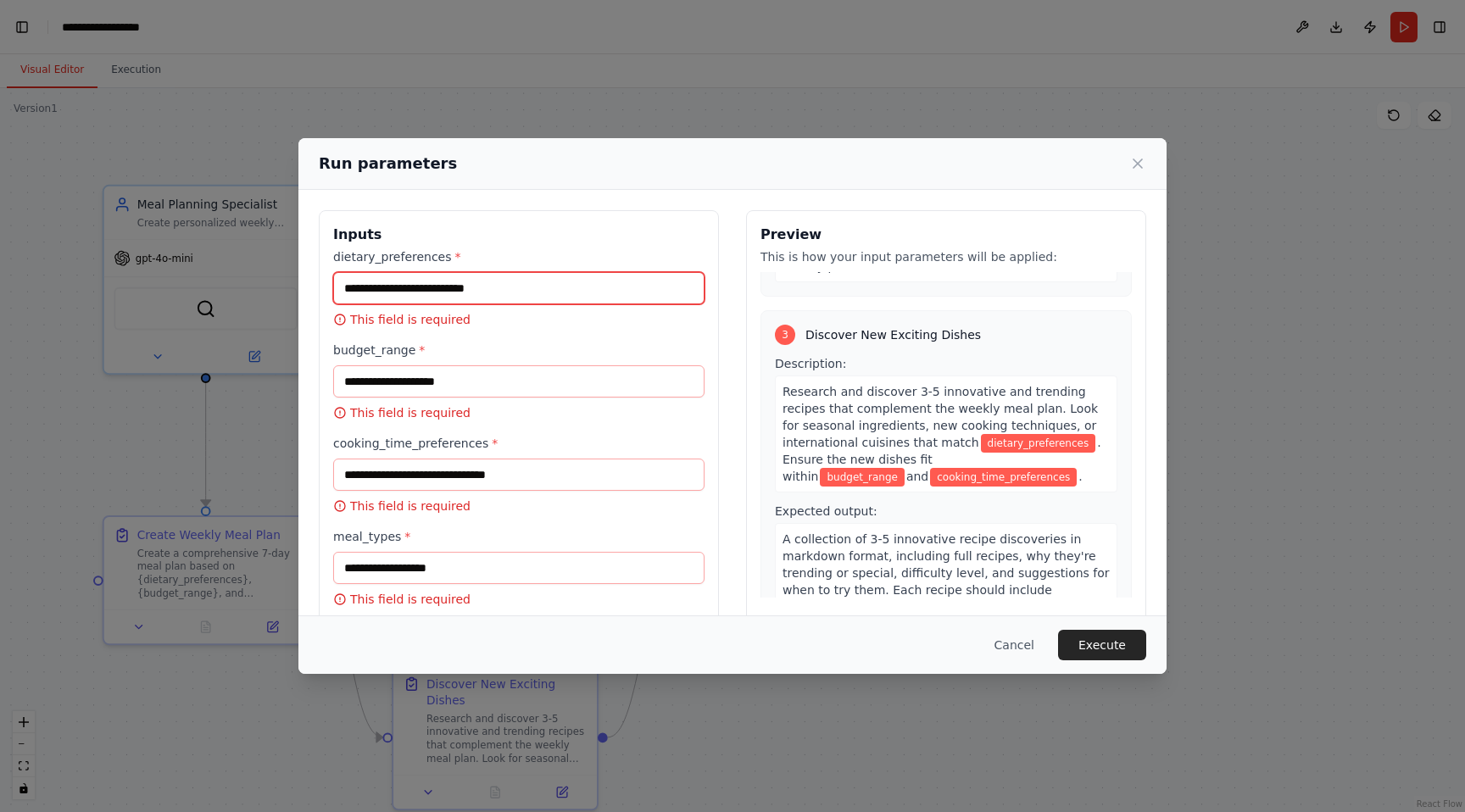
click at [477, 288] on input "dietary_preferences *" at bounding box center [519, 288] width 371 height 33
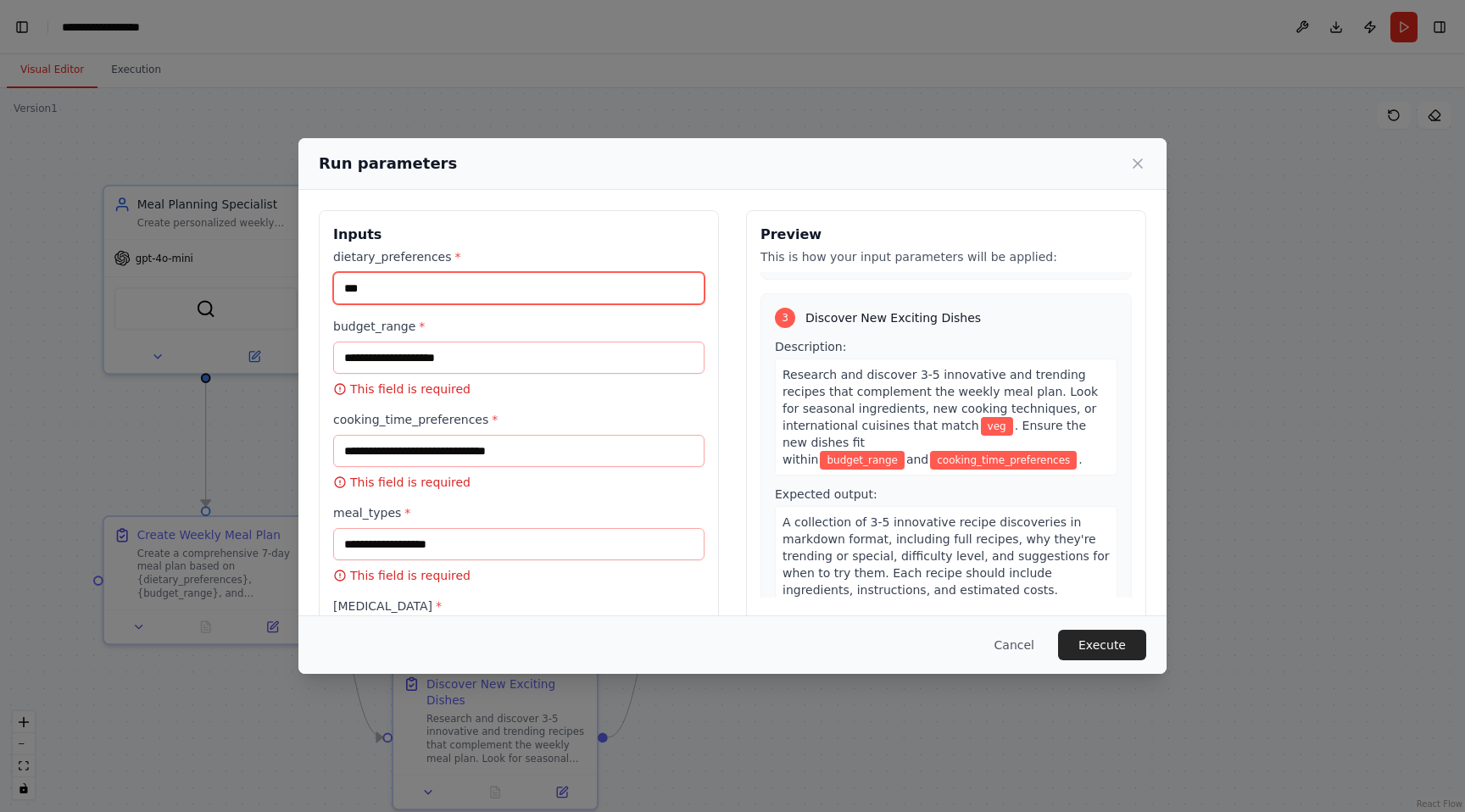
type input "***"
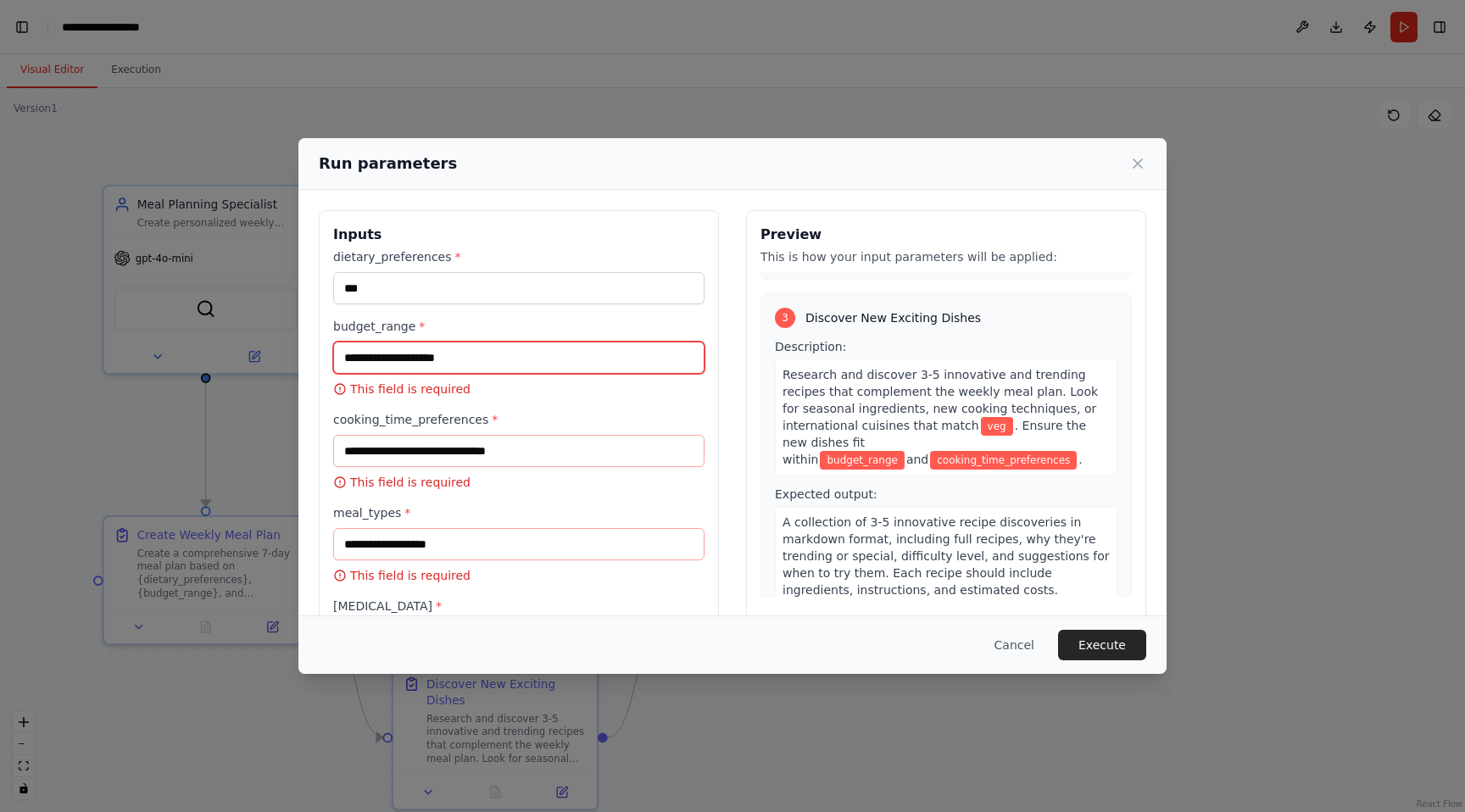
click at [449, 362] on input "budget_range *" at bounding box center [519, 358] width 371 height 33
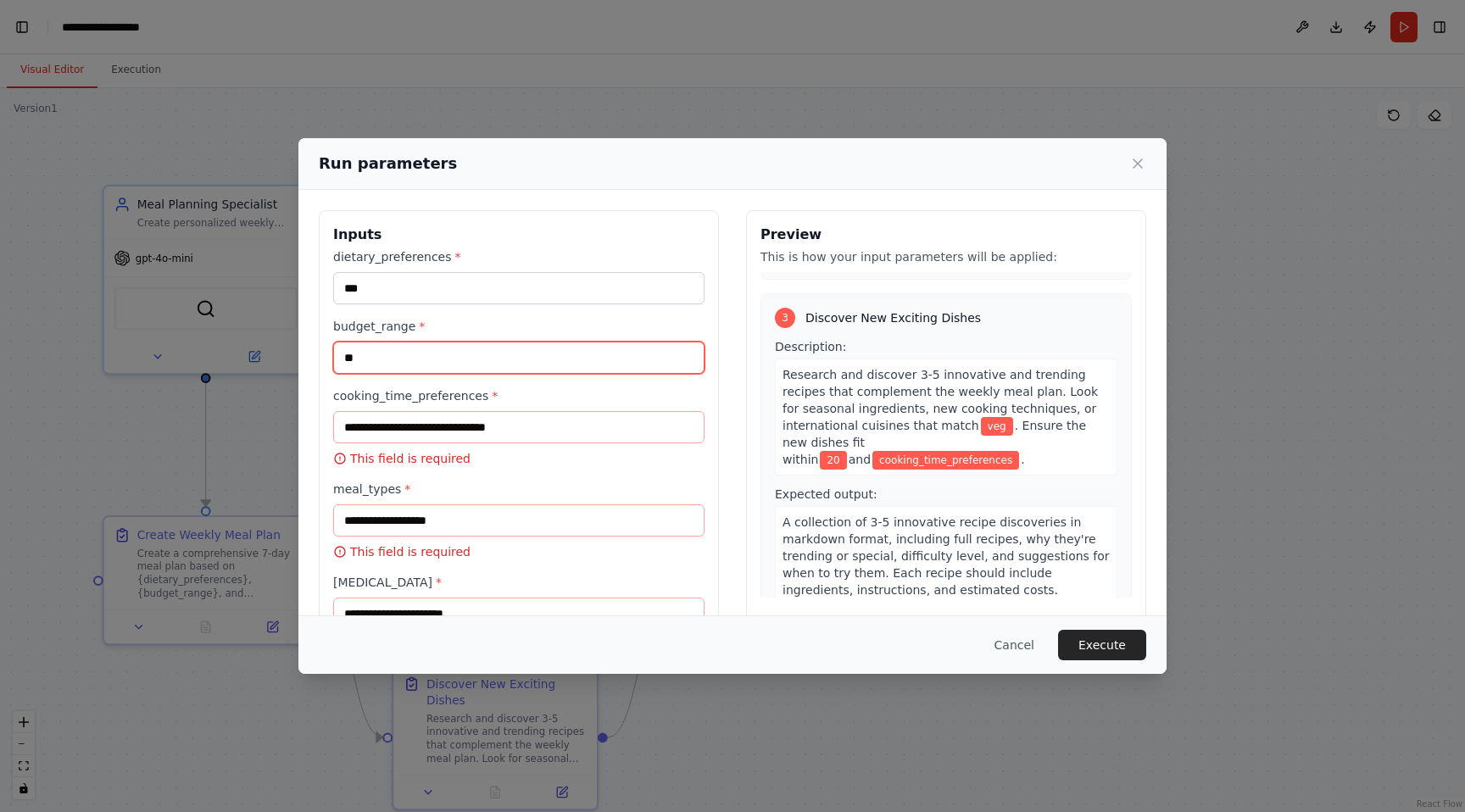
type input "**"
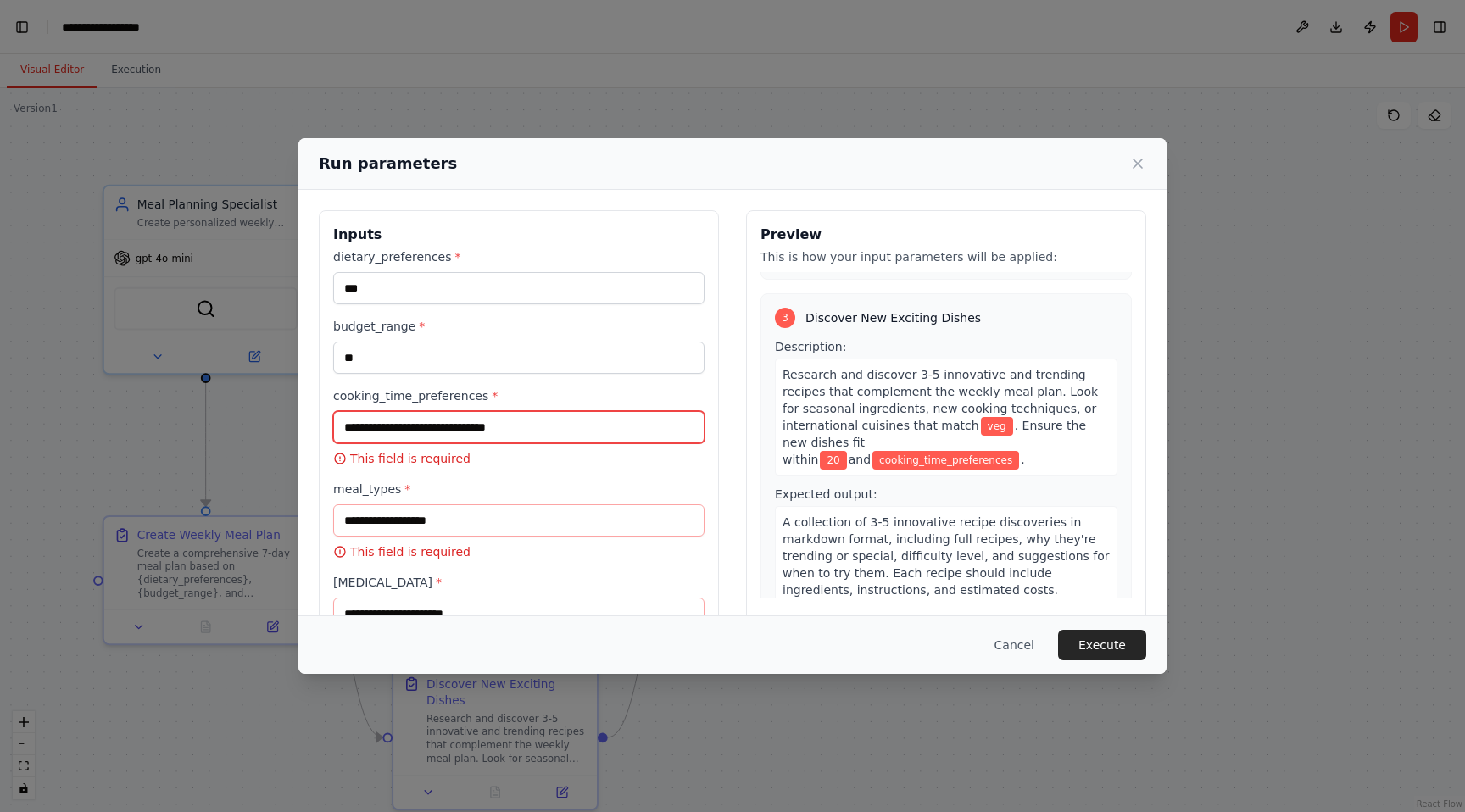
click at [367, 429] on input "cooking_time_preferences *" at bounding box center [519, 428] width 371 height 33
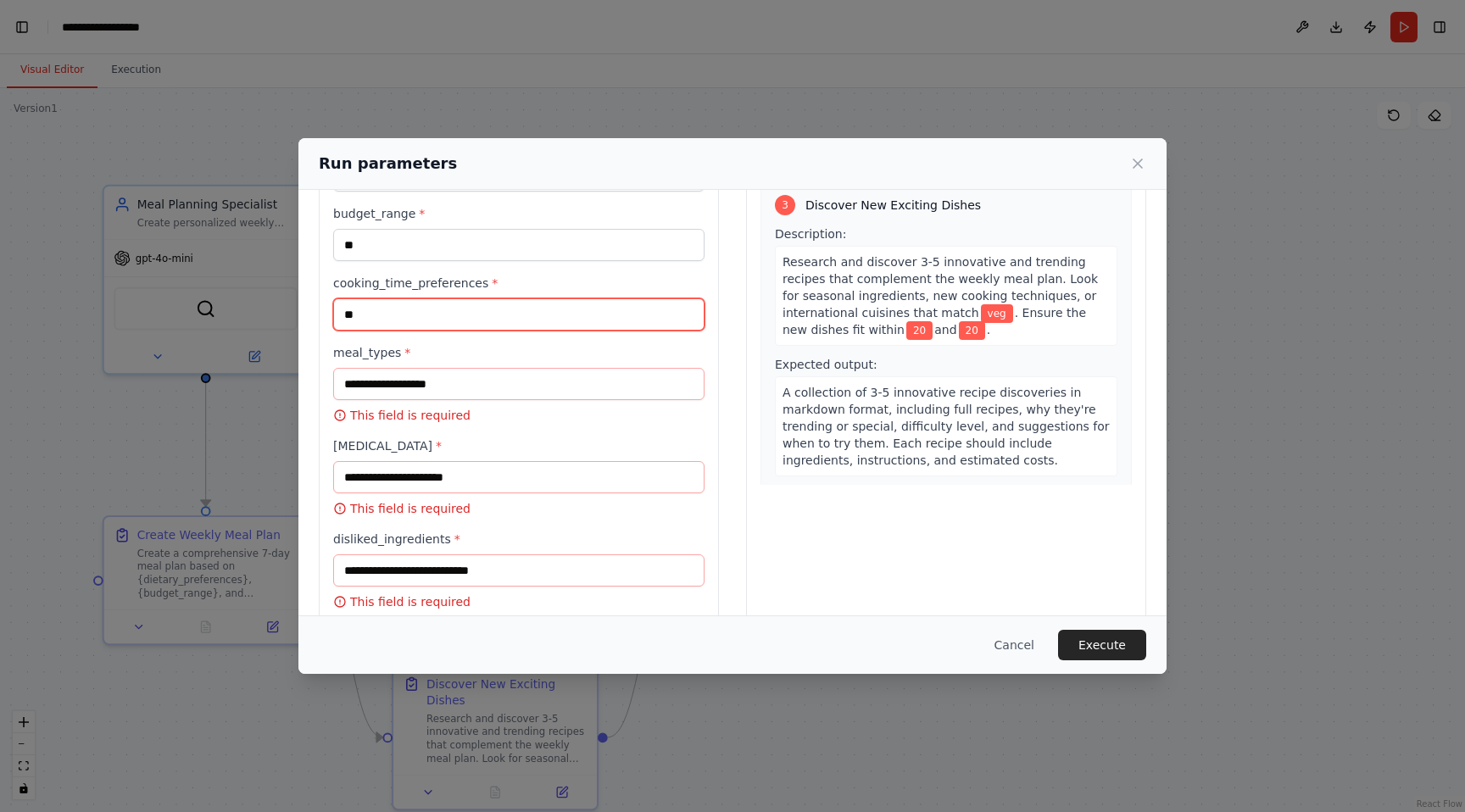
scroll to position [156, 0]
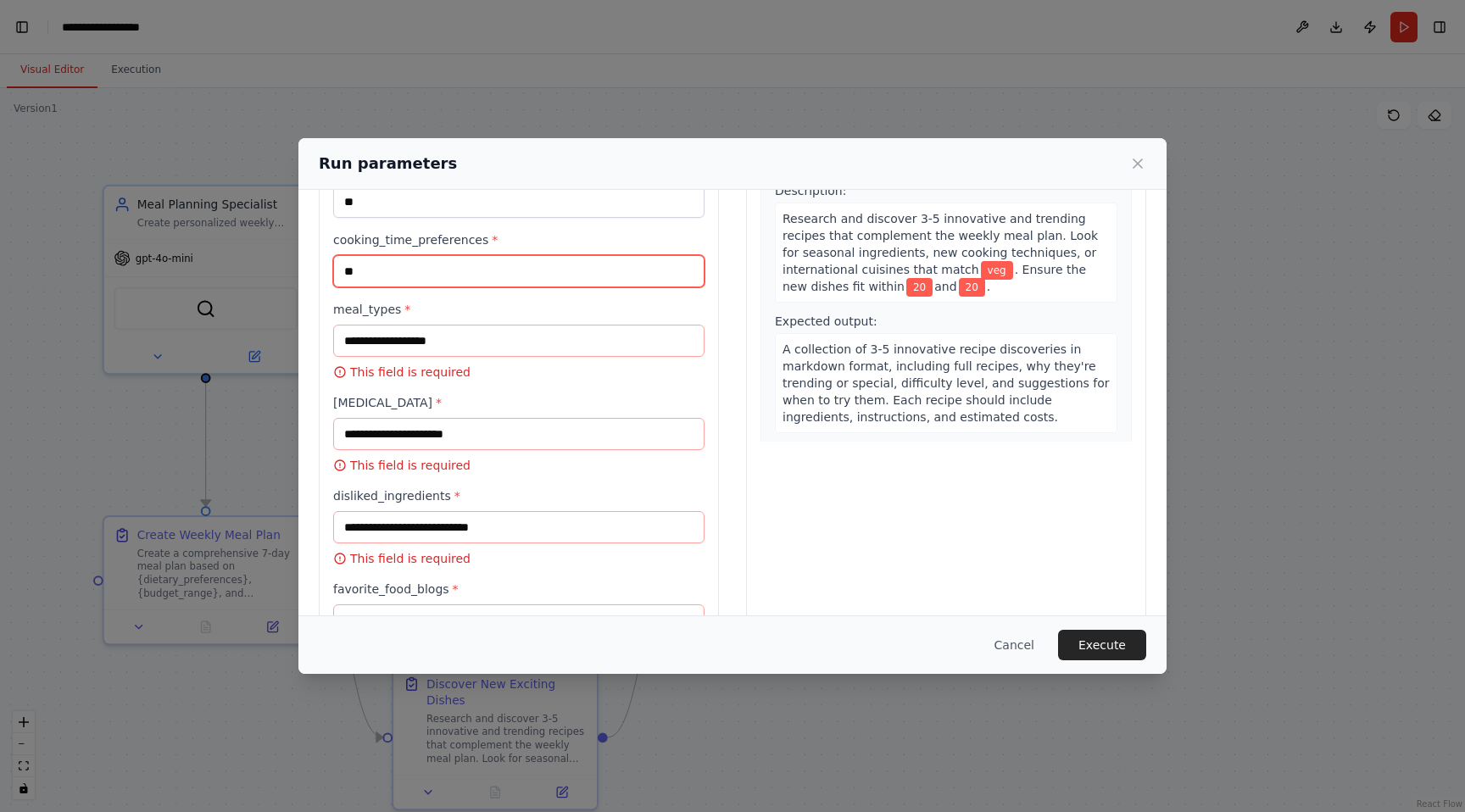
type input "**"
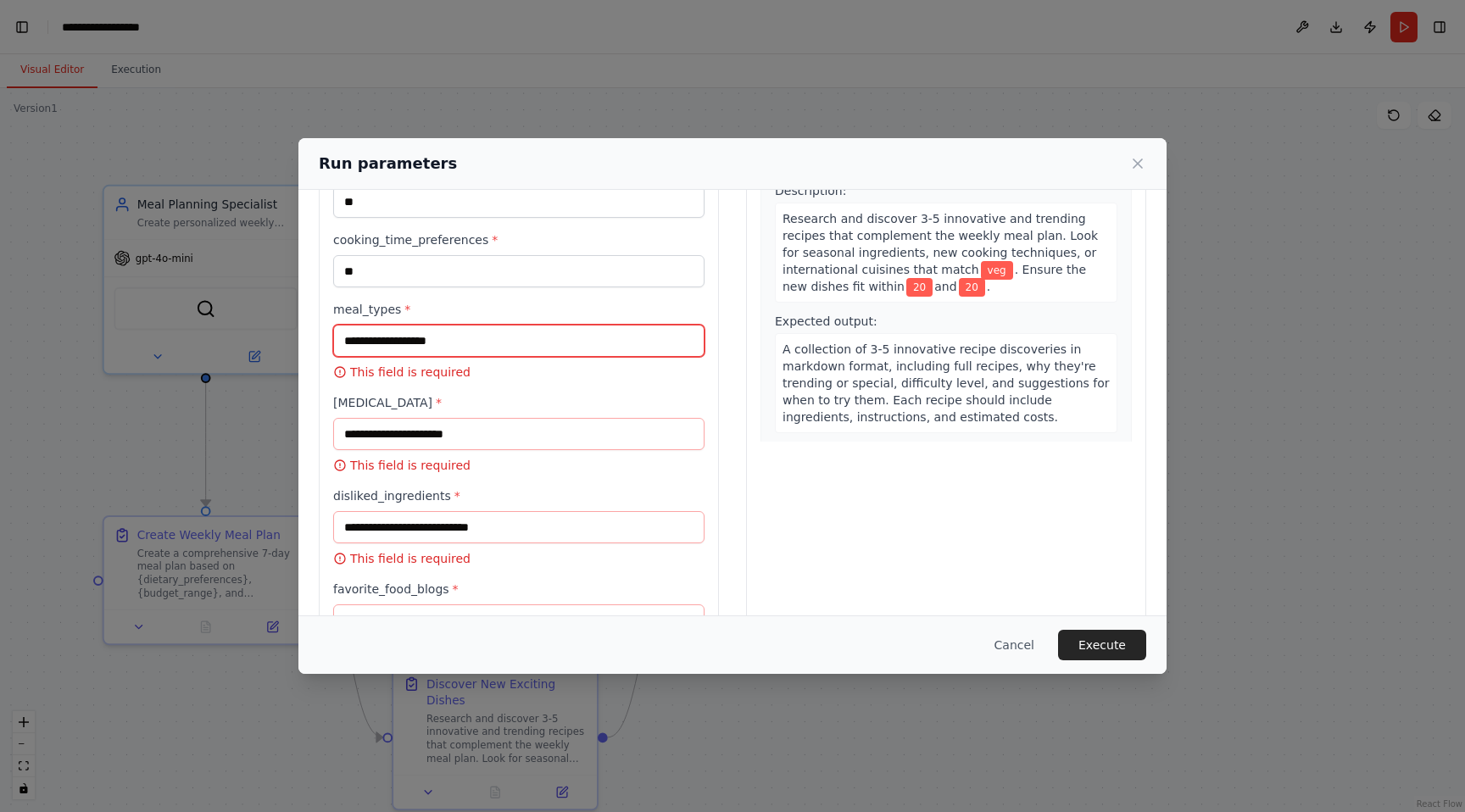
click at [477, 336] on input "meal_types *" at bounding box center [519, 340] width 371 height 33
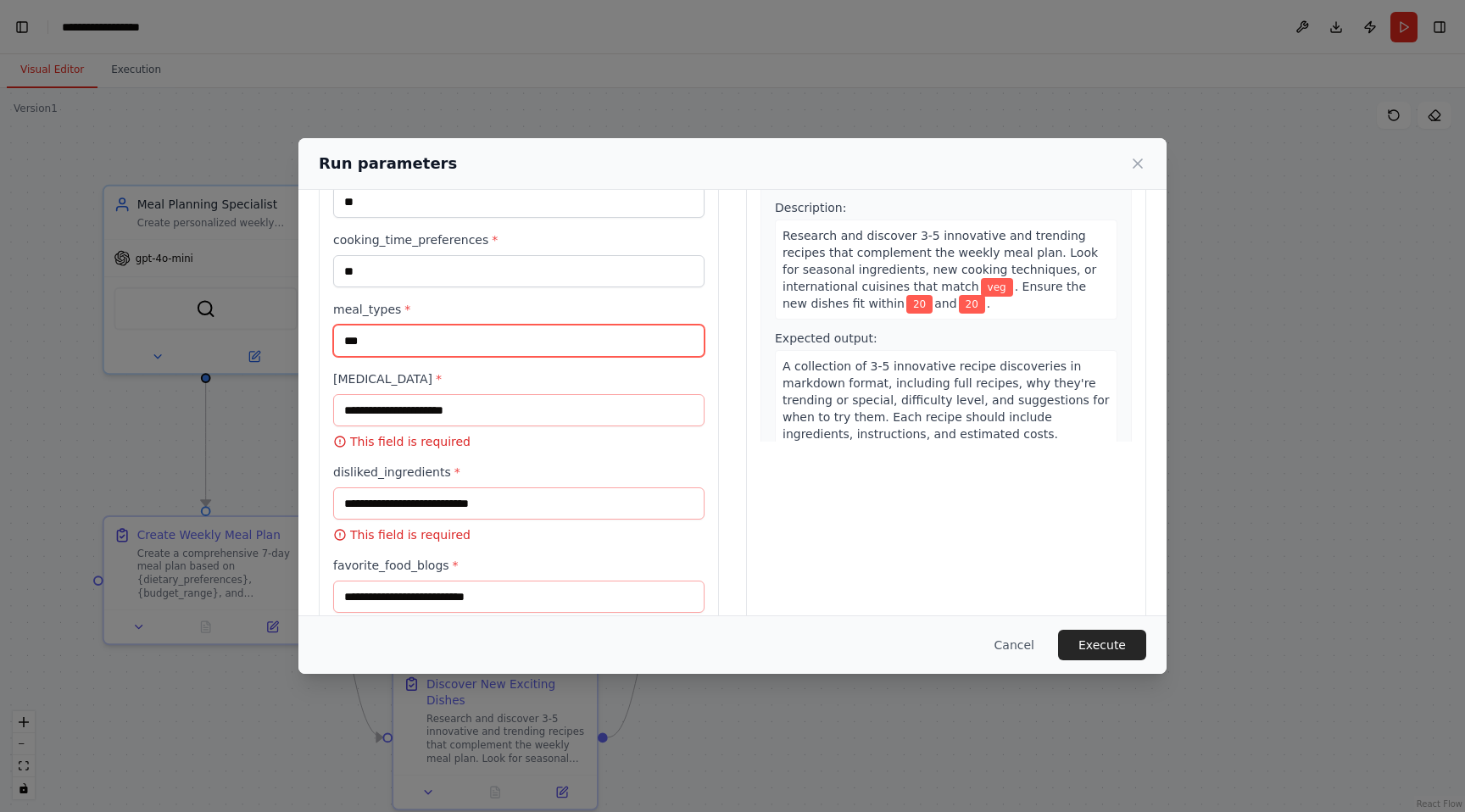
type input "***"
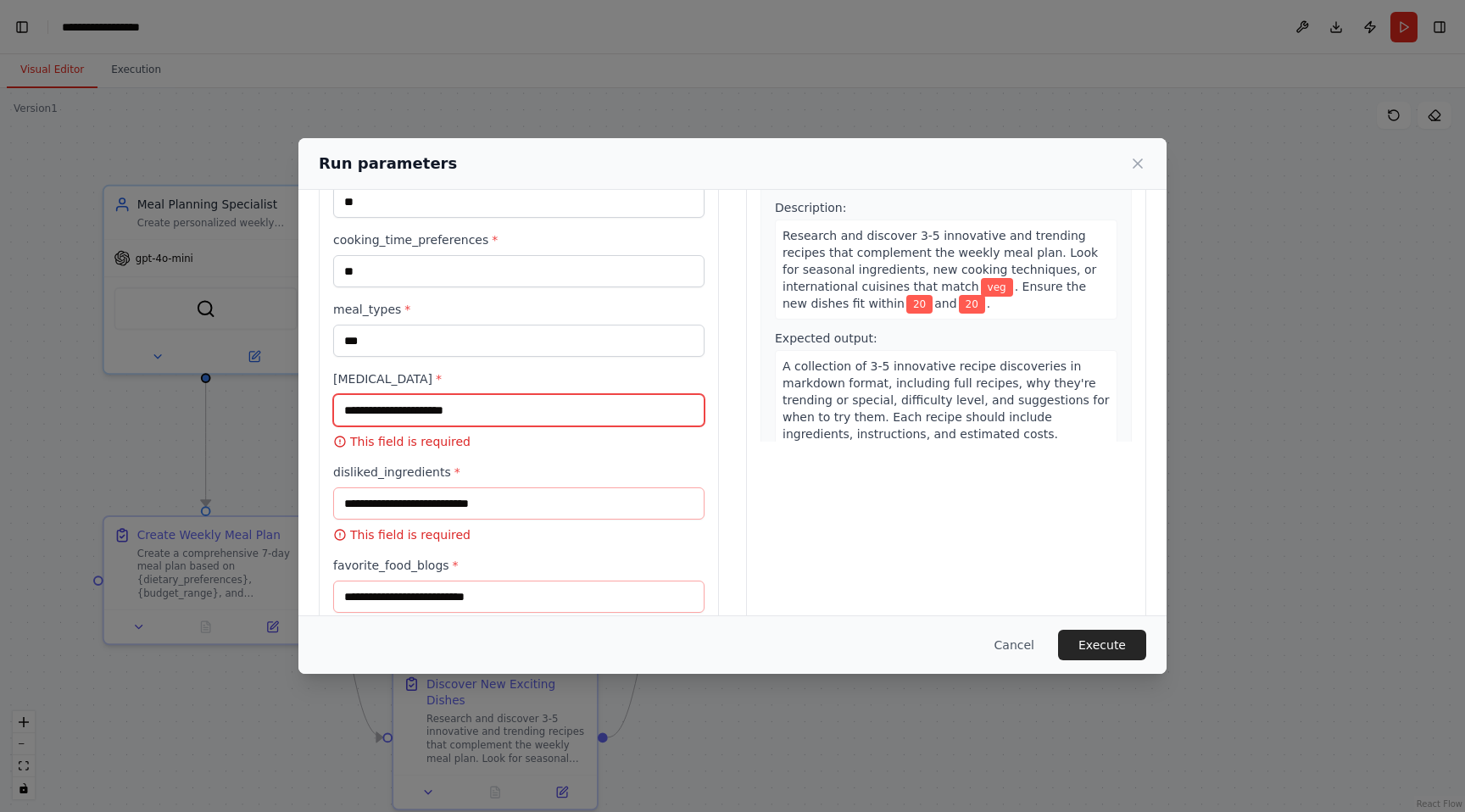
click at [468, 406] on input "food_allergies *" at bounding box center [519, 410] width 371 height 33
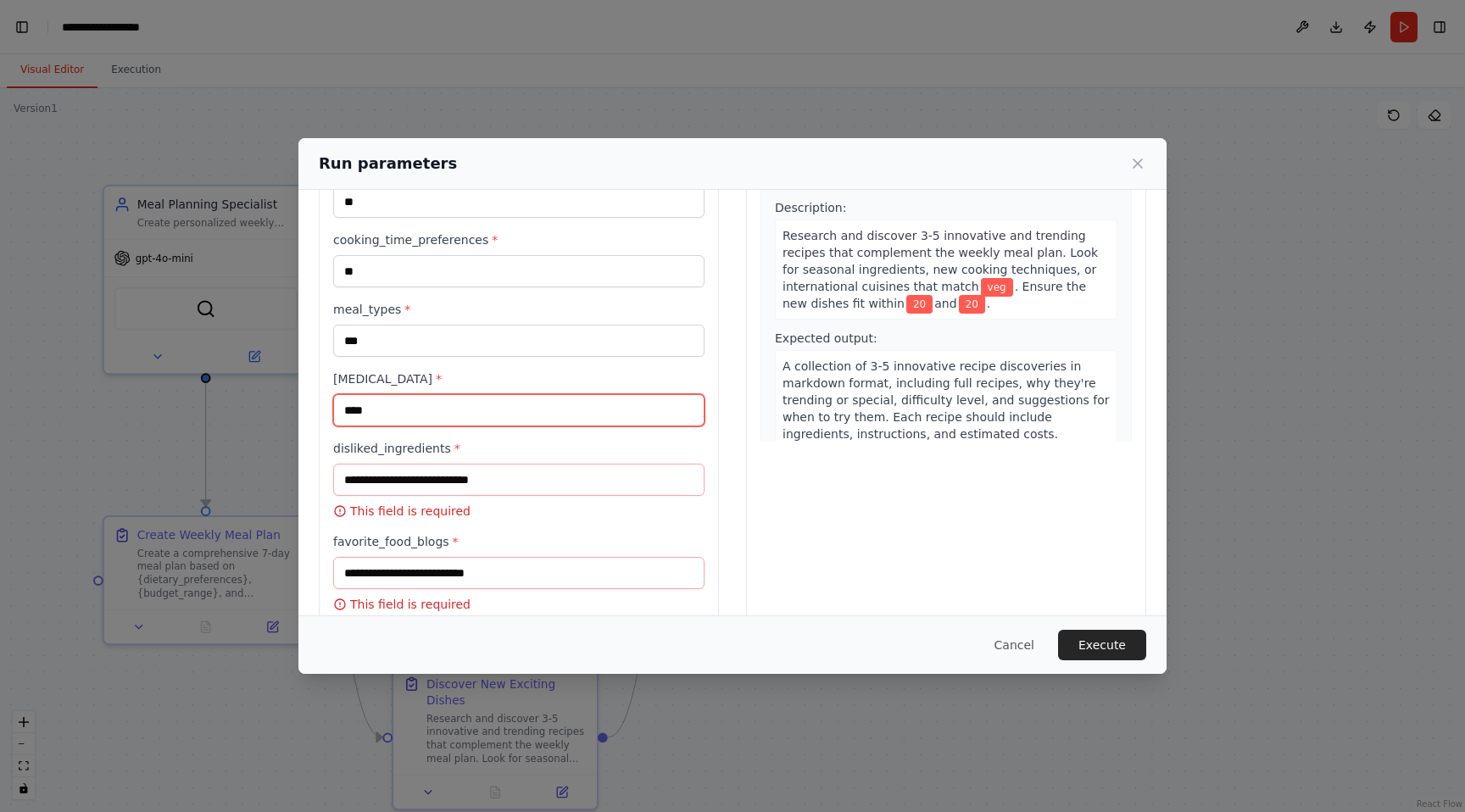
type input "****"
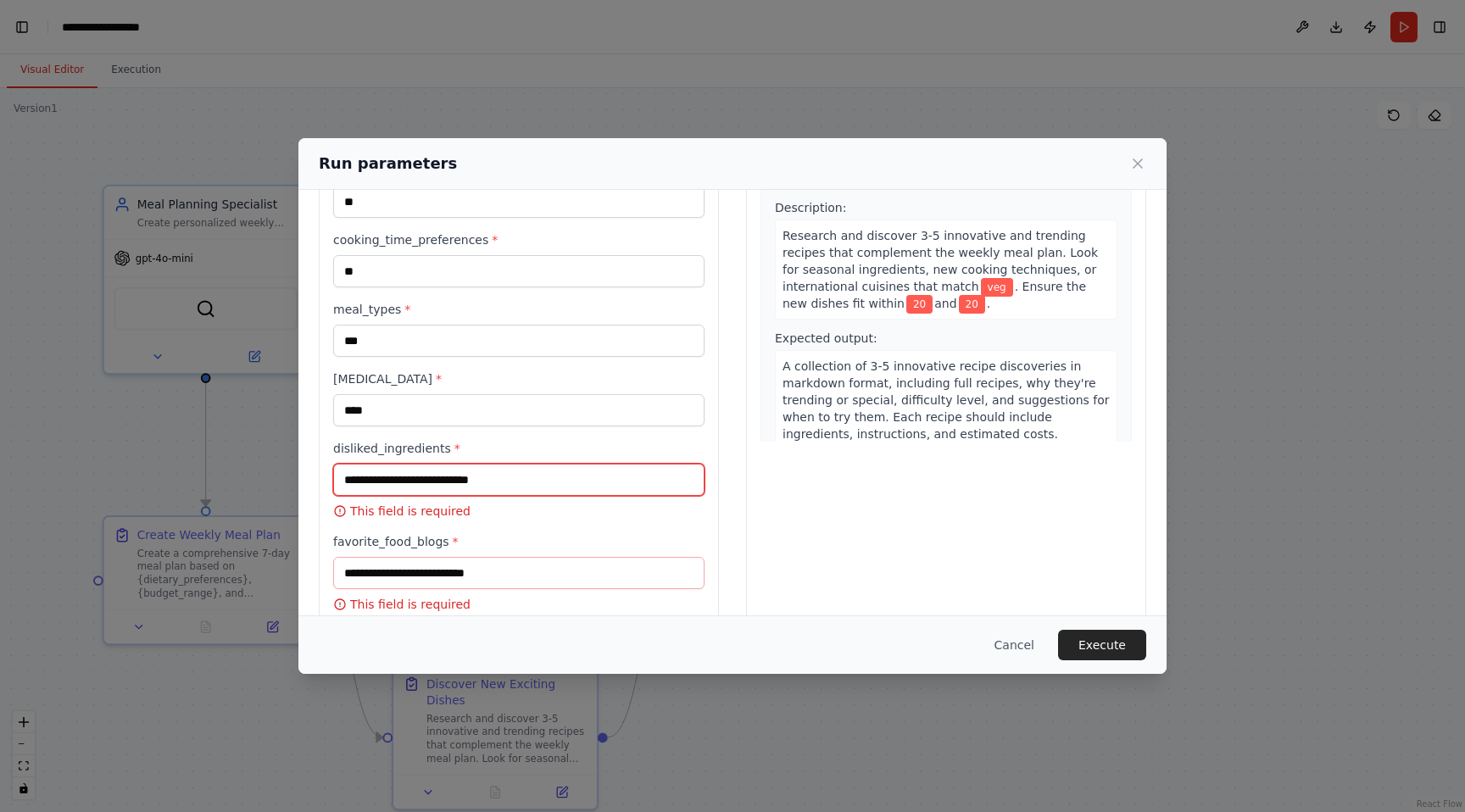
click at [445, 476] on input "disliked_ingredients *" at bounding box center [519, 479] width 371 height 33
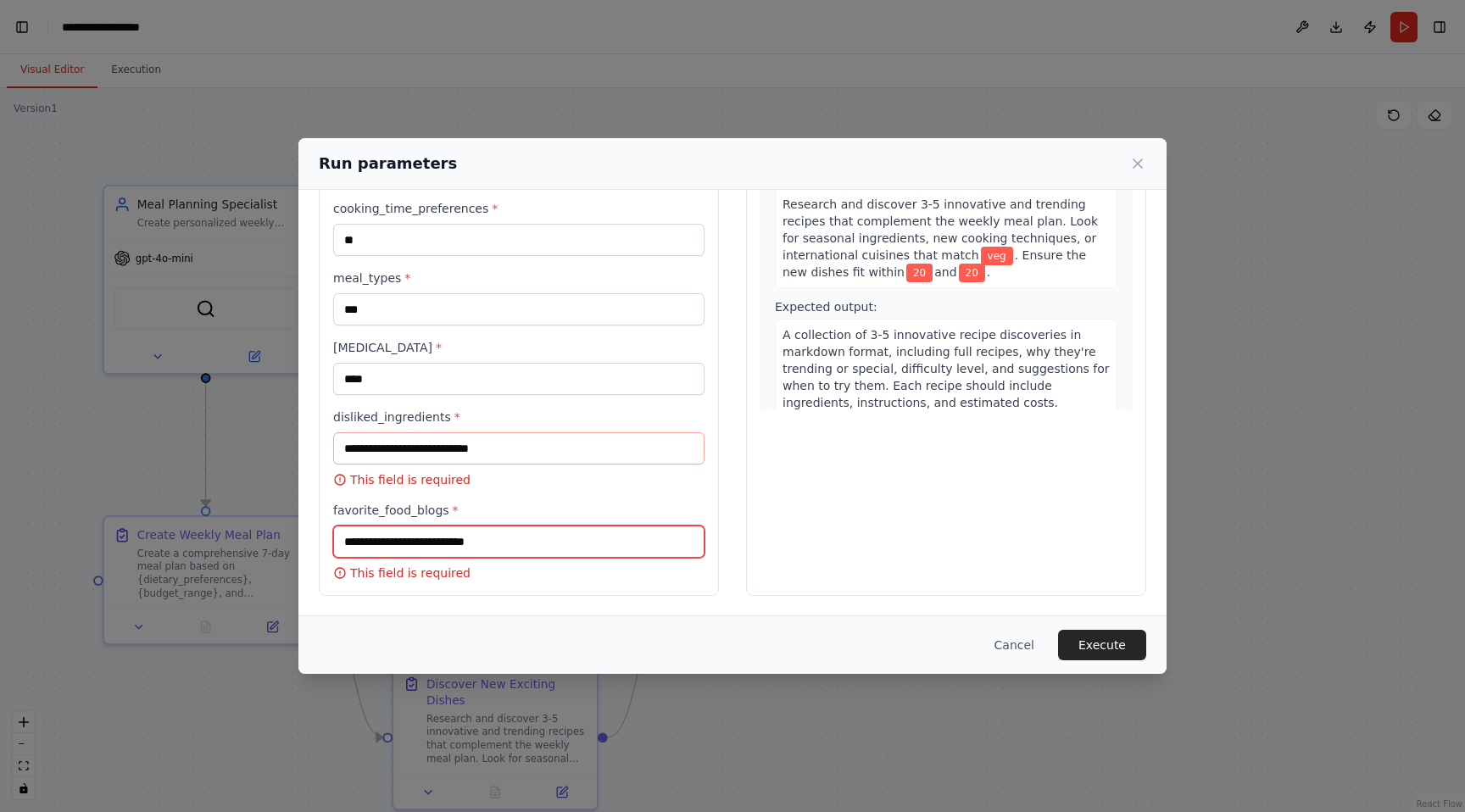
click at [466, 529] on input "favorite_food_blogs *" at bounding box center [519, 541] width 371 height 33
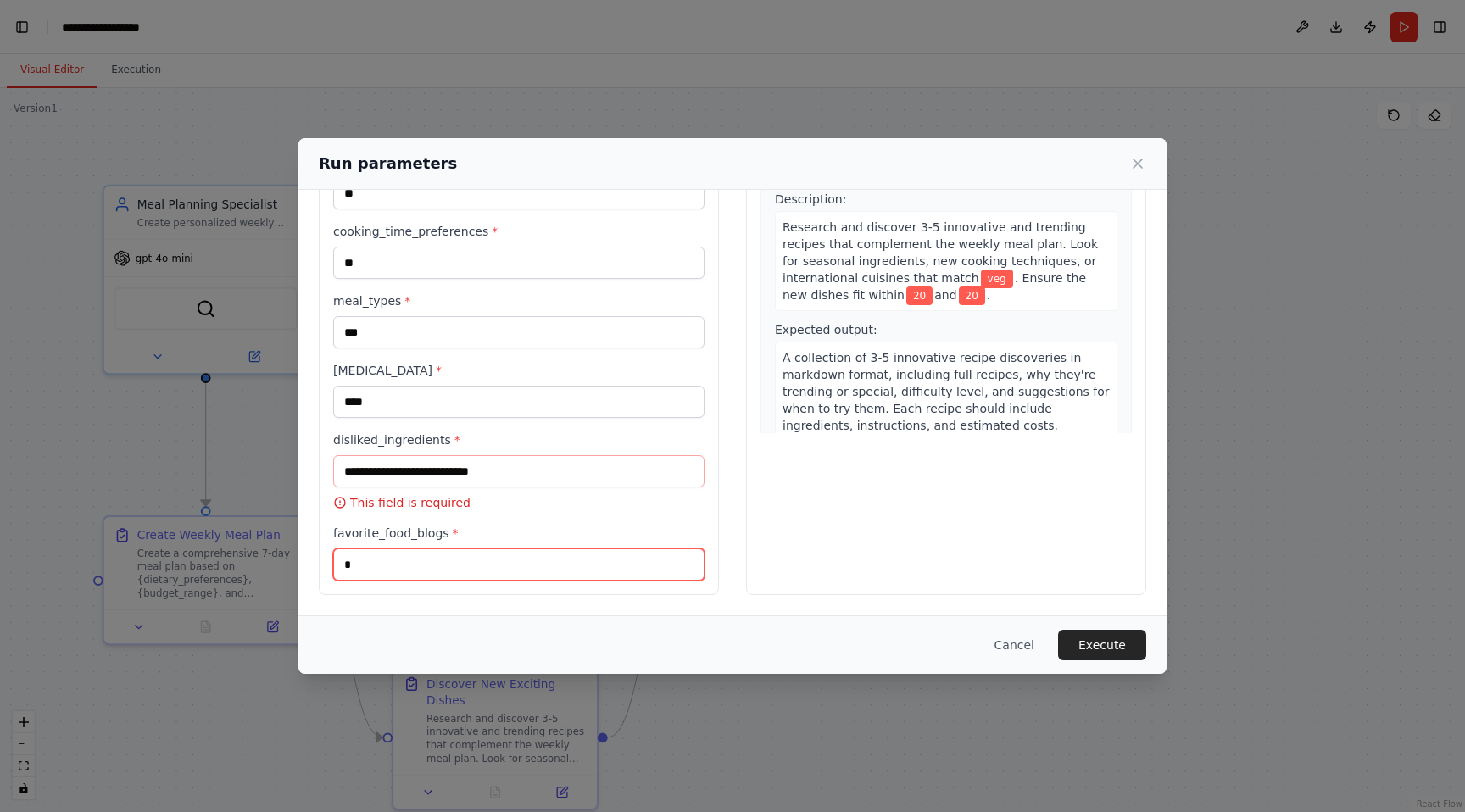
scroll to position [609, 0]
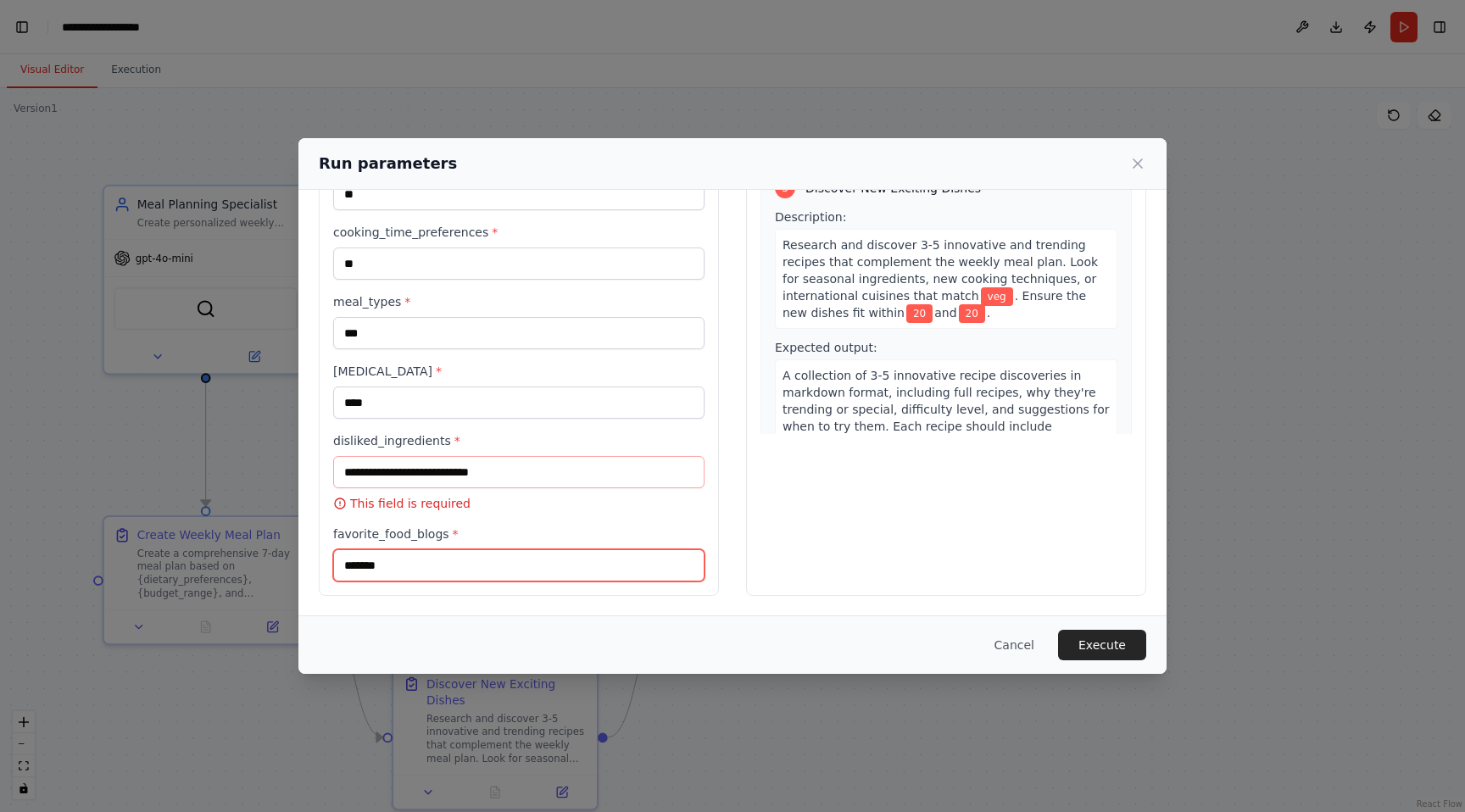
type input "*******"
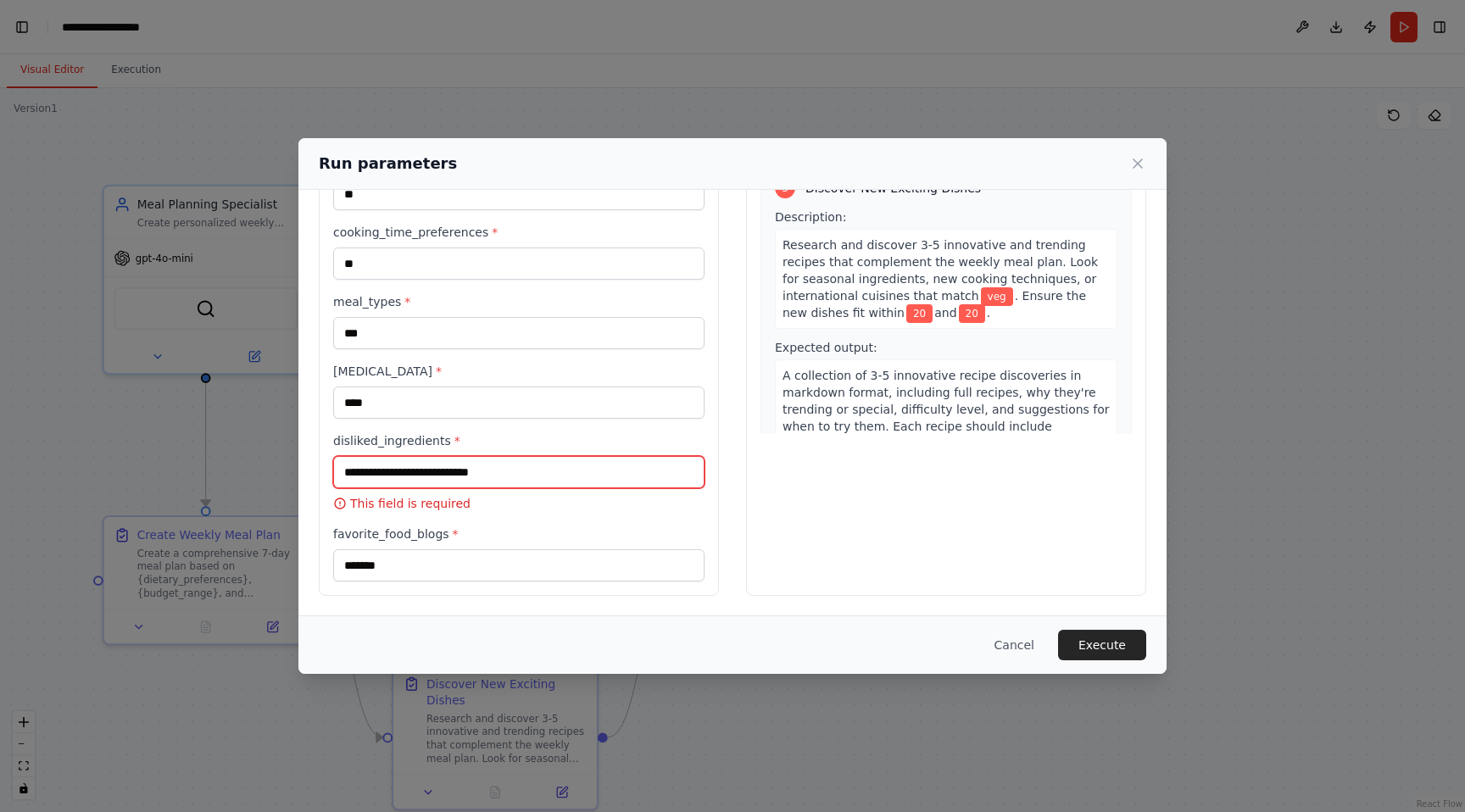
click at [582, 474] on input "disliked_ingredients *" at bounding box center [519, 472] width 371 height 33
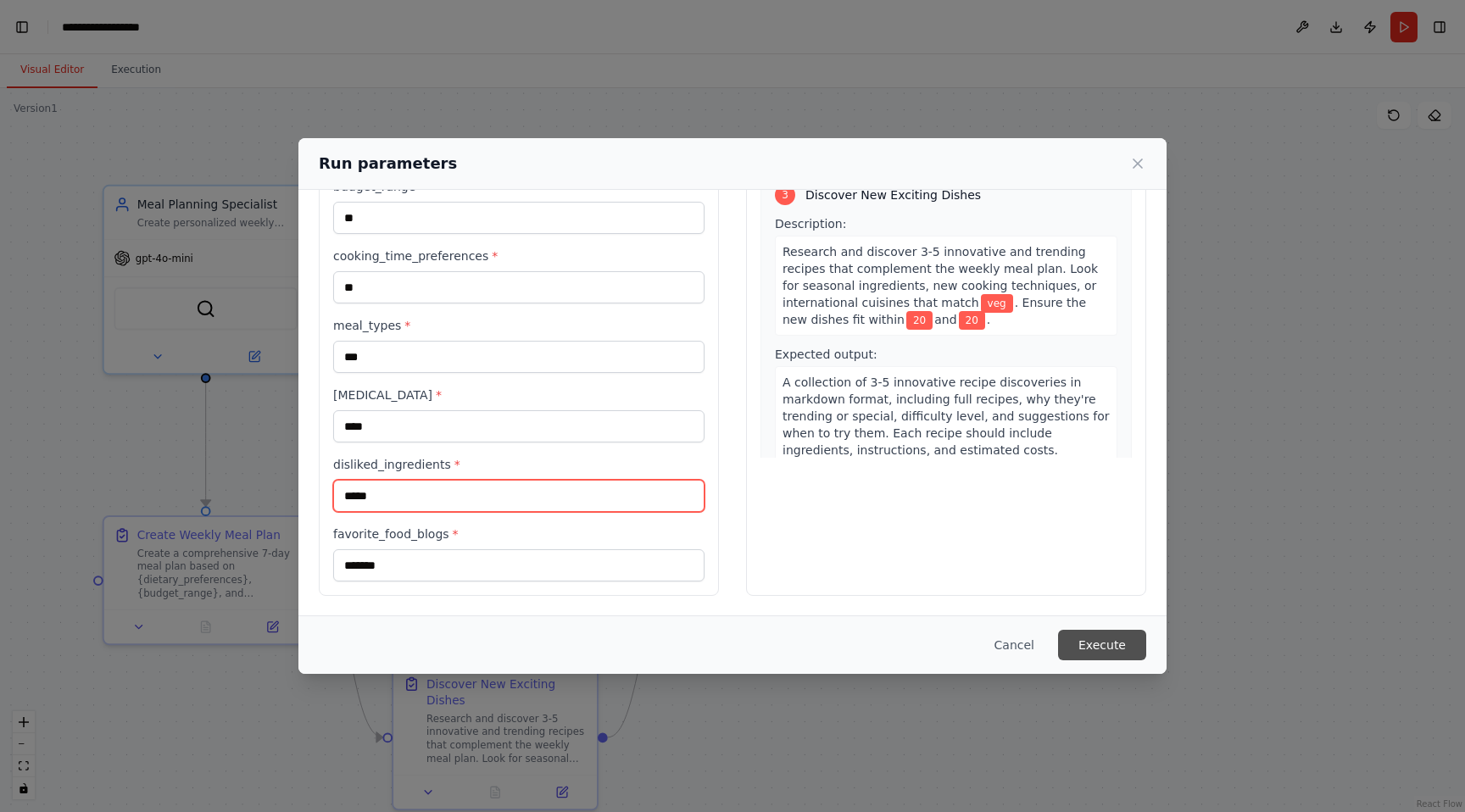
type input "*****"
click at [1089, 648] on button "Execute" at bounding box center [1101, 645] width 88 height 31
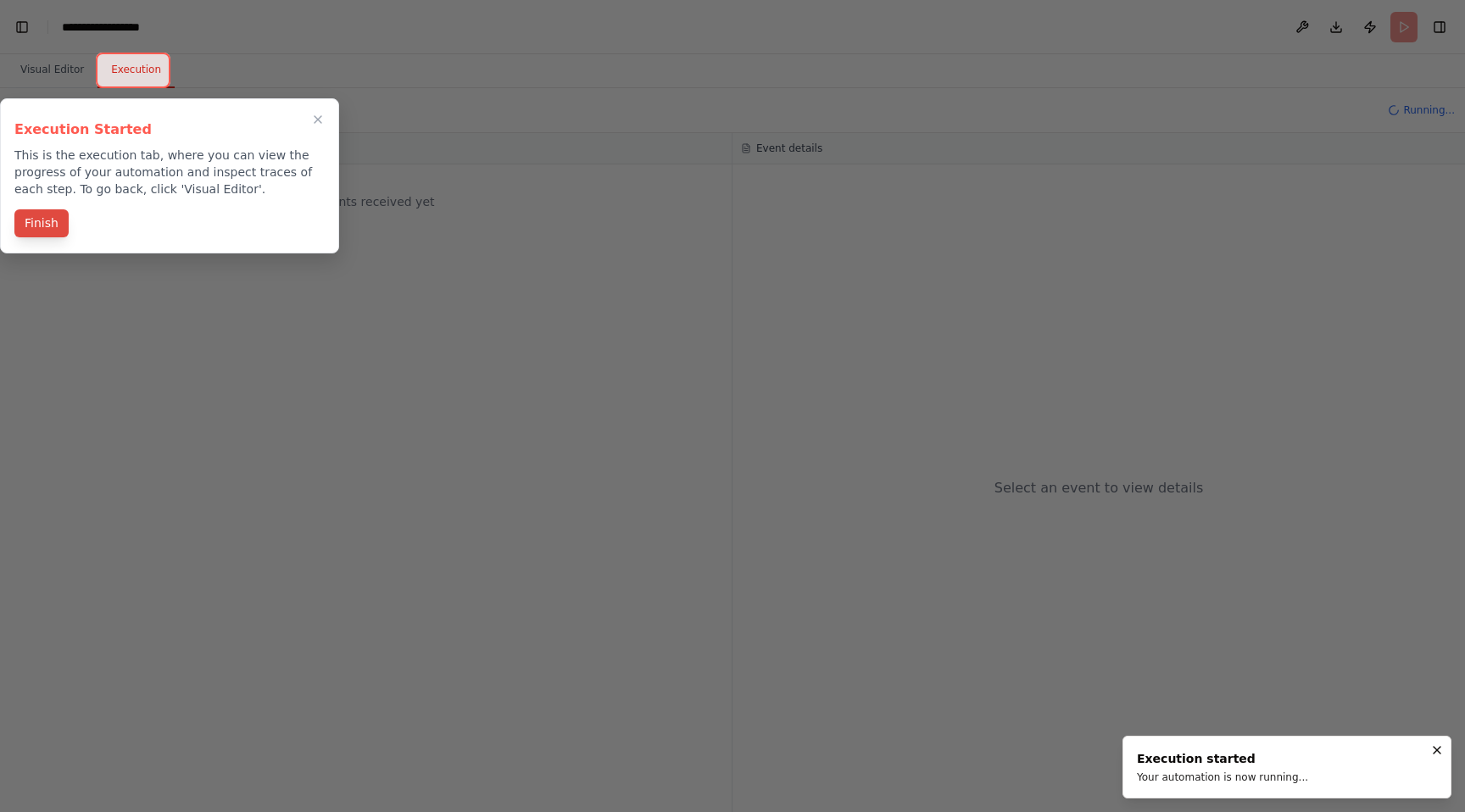
click at [41, 225] on button "Finish" at bounding box center [41, 223] width 55 height 28
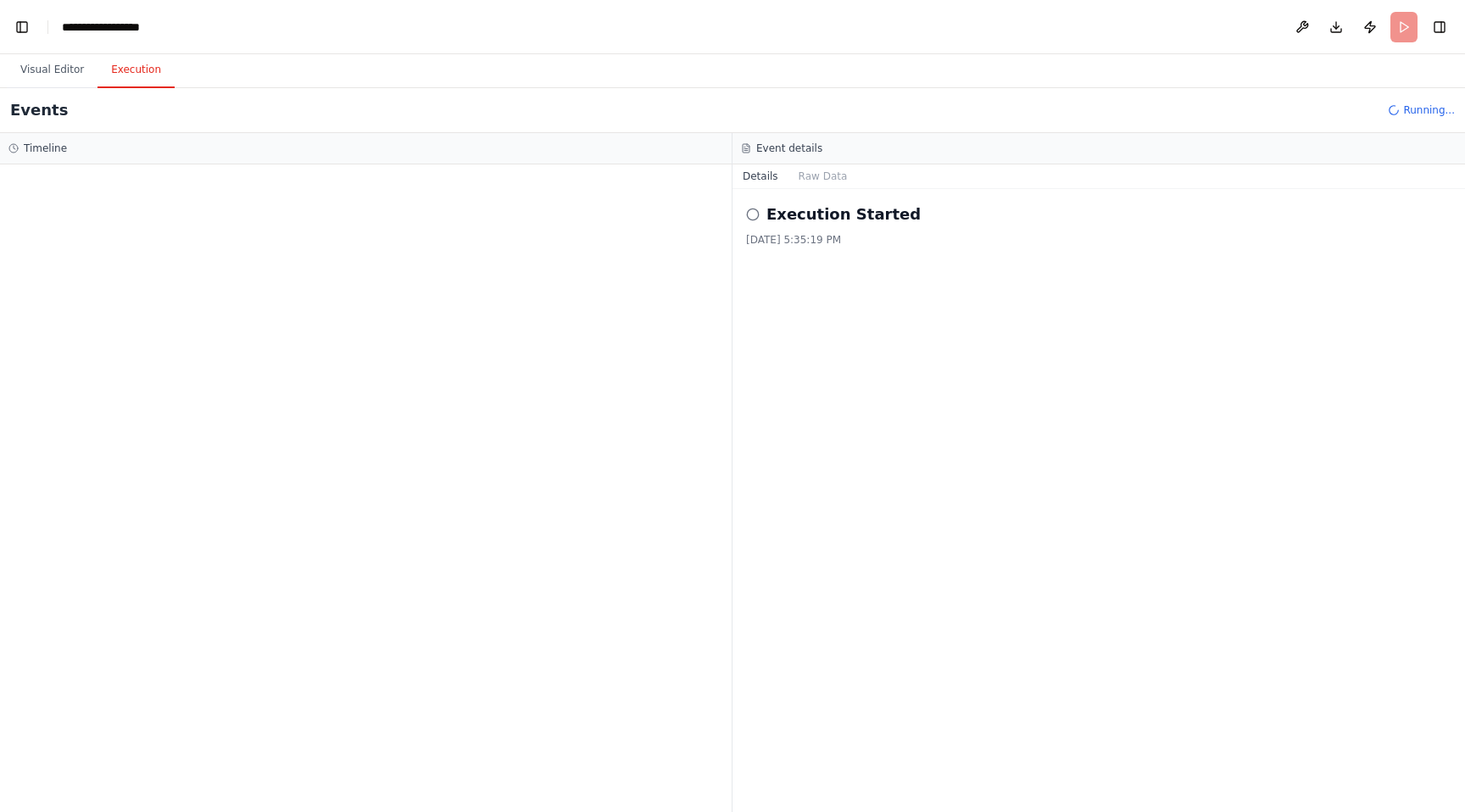
click at [800, 226] on div "Execution Started 9/27/2025, 5:35:19 PM" at bounding box center [1098, 225] width 705 height 44
click at [816, 174] on button "Raw Data" at bounding box center [823, 176] width 70 height 24
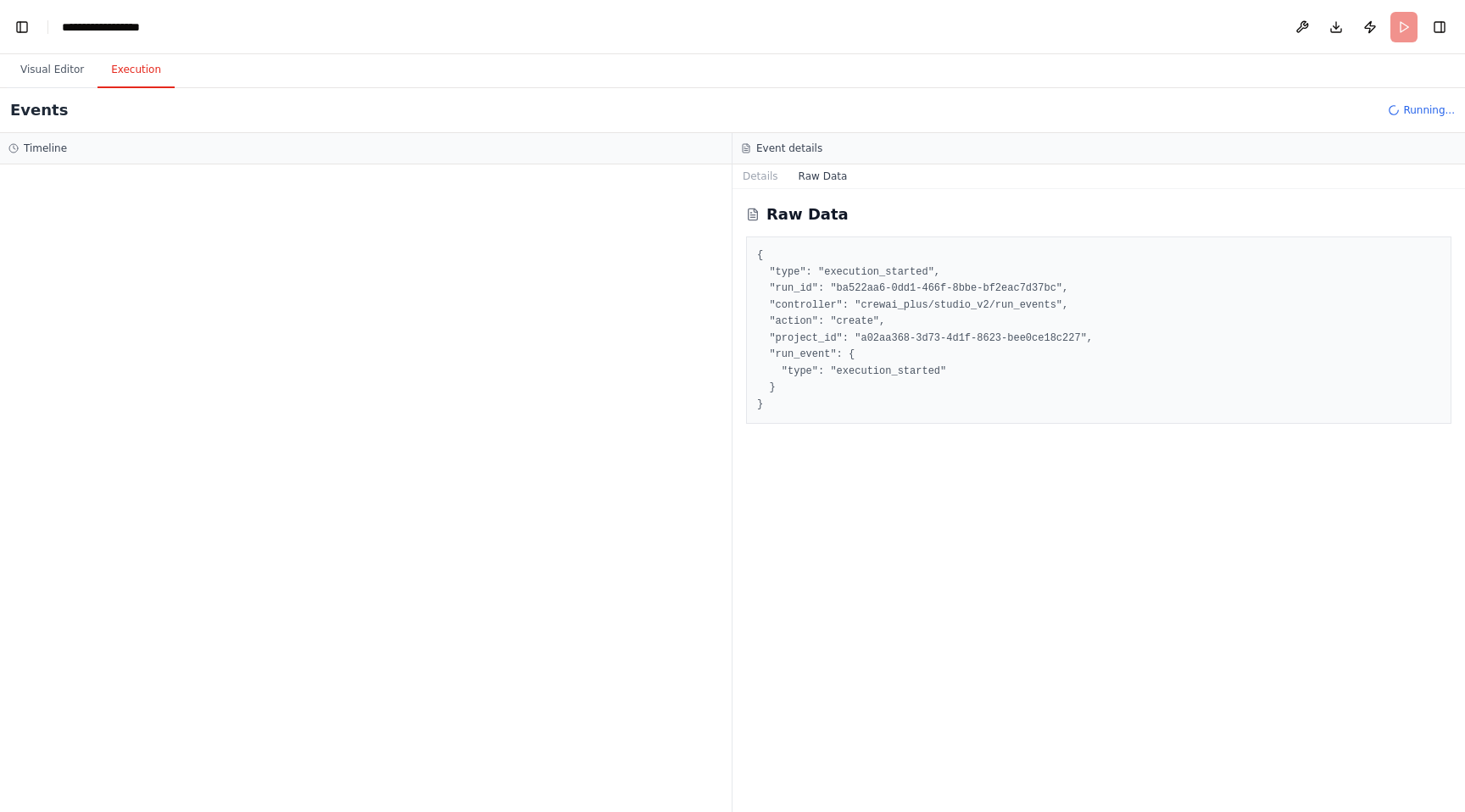
click at [859, 296] on pre "{ "type": "execution_started", "run_id": "ba522aa6-0dd1-466f-8bbe-bf2eac7d37bc"…" at bounding box center [1099, 330] width 683 height 165
click at [849, 325] on pre "{ "type": "execution_started", "run_id": "ba522aa6-0dd1-466f-8bbe-bf2eac7d37bc"…" at bounding box center [1099, 330] width 683 height 165
click at [895, 300] on pre "{ "type": "execution_started", "run_id": "ba522aa6-0dd1-466f-8bbe-bf2eac7d37bc"…" at bounding box center [1099, 330] width 683 height 165
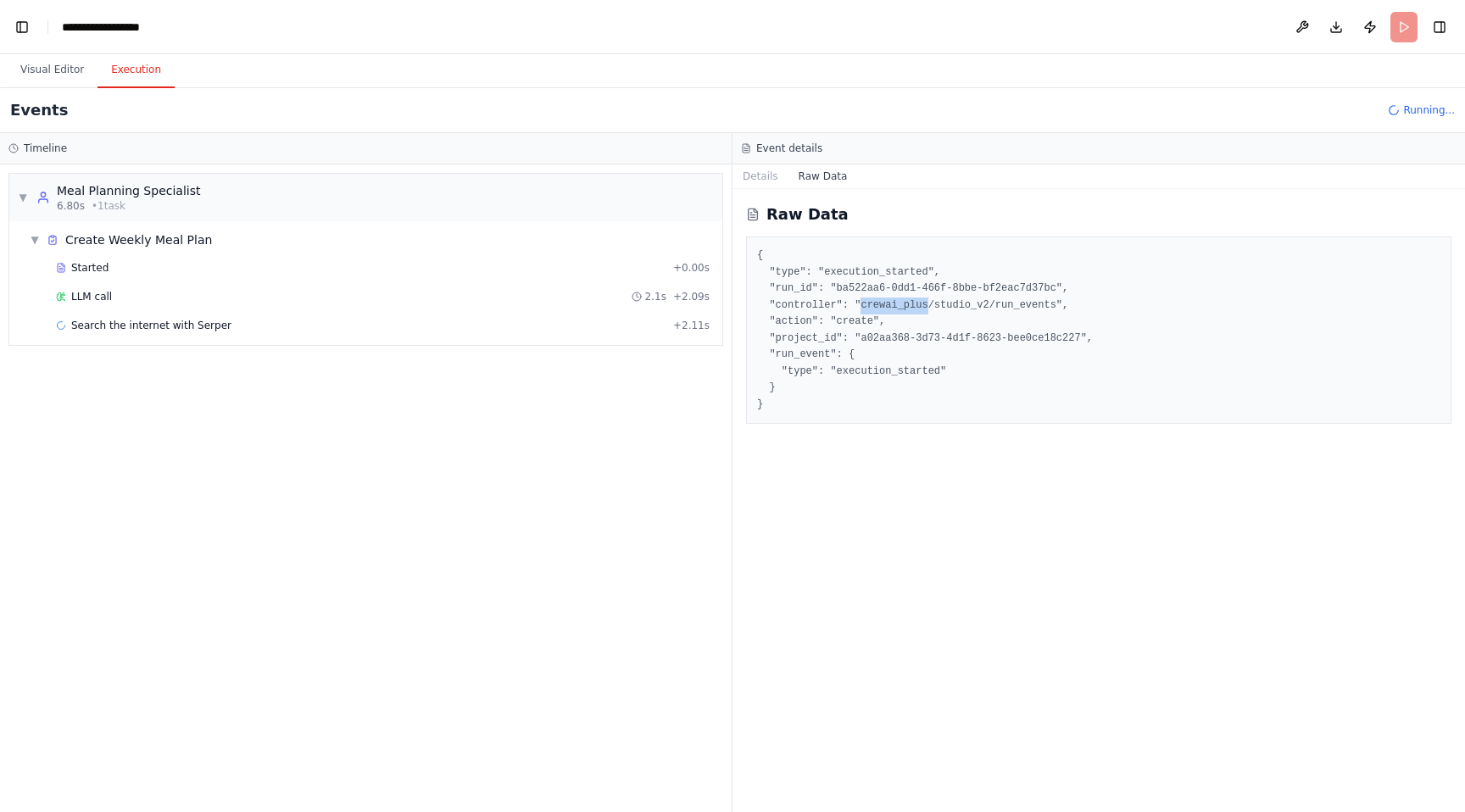
click at [879, 367] on pre "{ "type": "execution_started", "run_id": "ba522aa6-0dd1-466f-8bbe-bf2eac7d37bc"…" at bounding box center [1099, 330] width 683 height 165
